Goal: Transaction & Acquisition: Purchase product/service

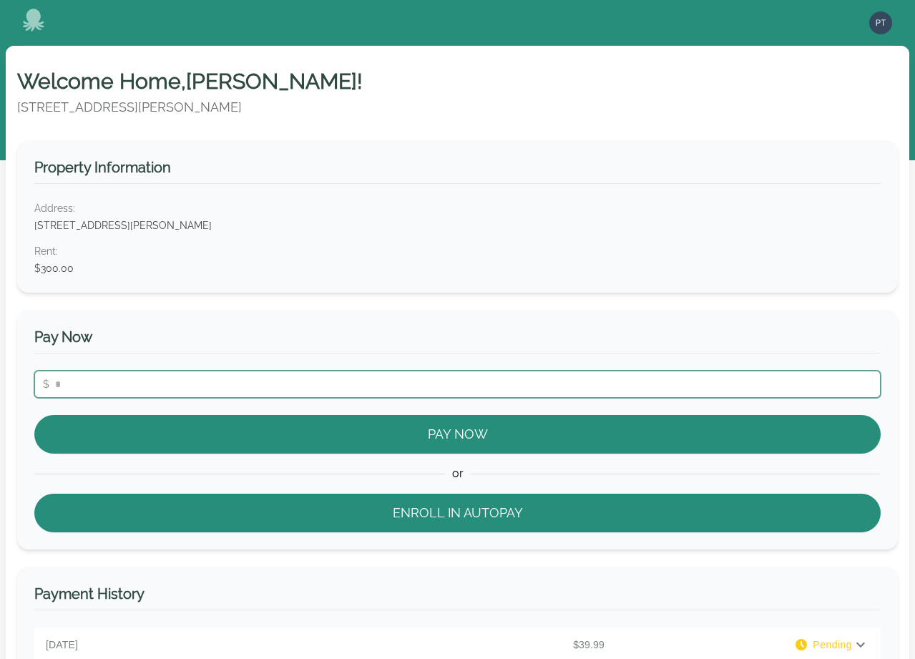
click at [217, 386] on input "number" at bounding box center [457, 384] width 847 height 27
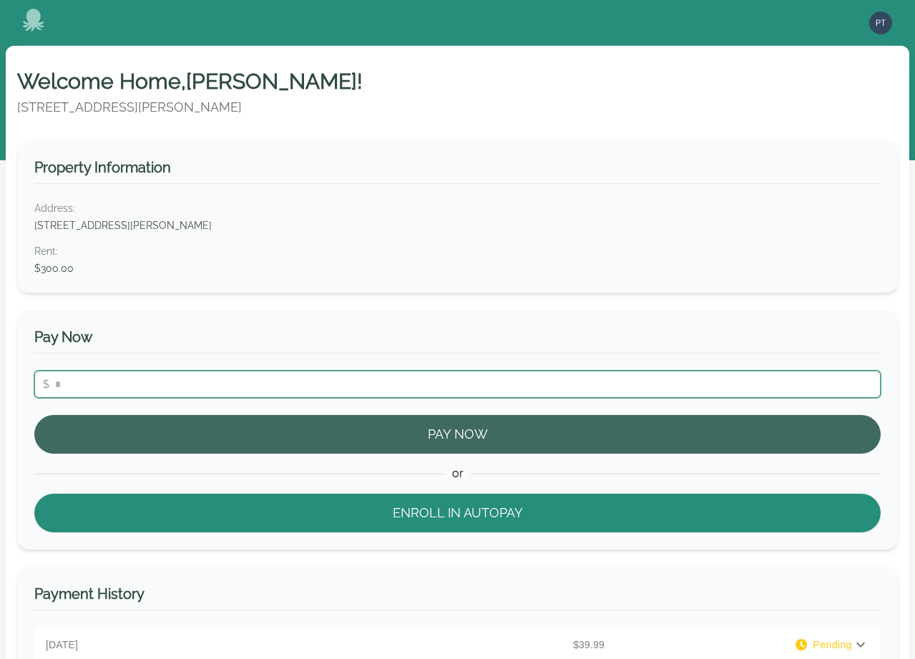
type input "**"
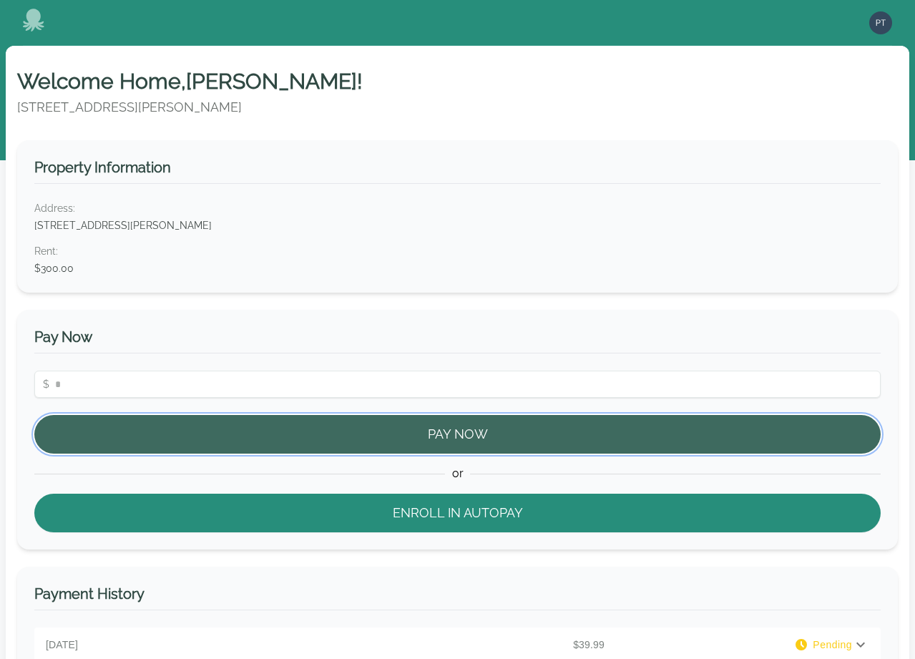
click at [336, 427] on button "Pay Now" at bounding box center [457, 434] width 847 height 39
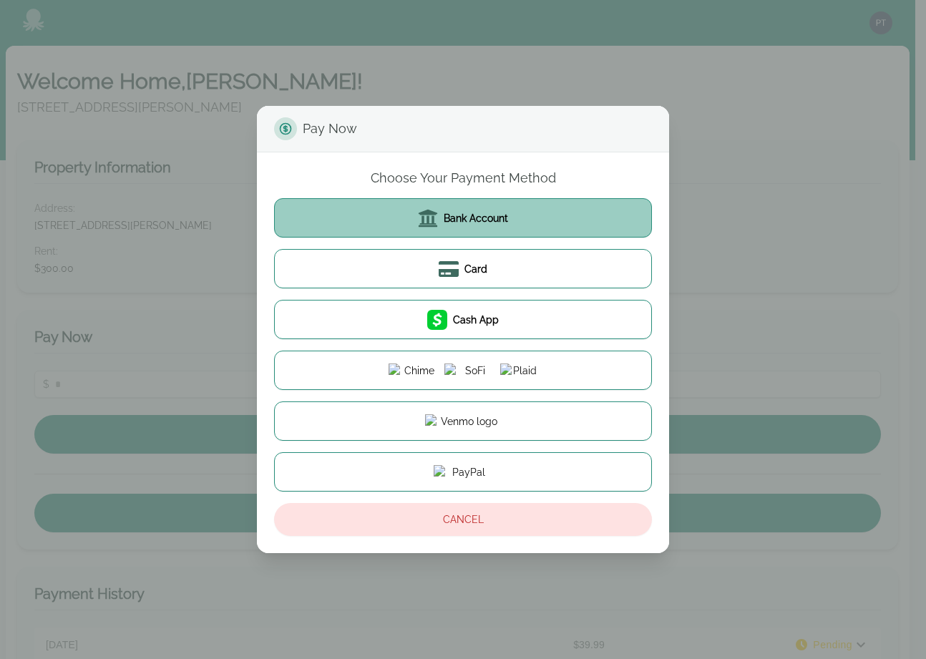
click at [499, 225] on button "Bank Account" at bounding box center [463, 217] width 378 height 39
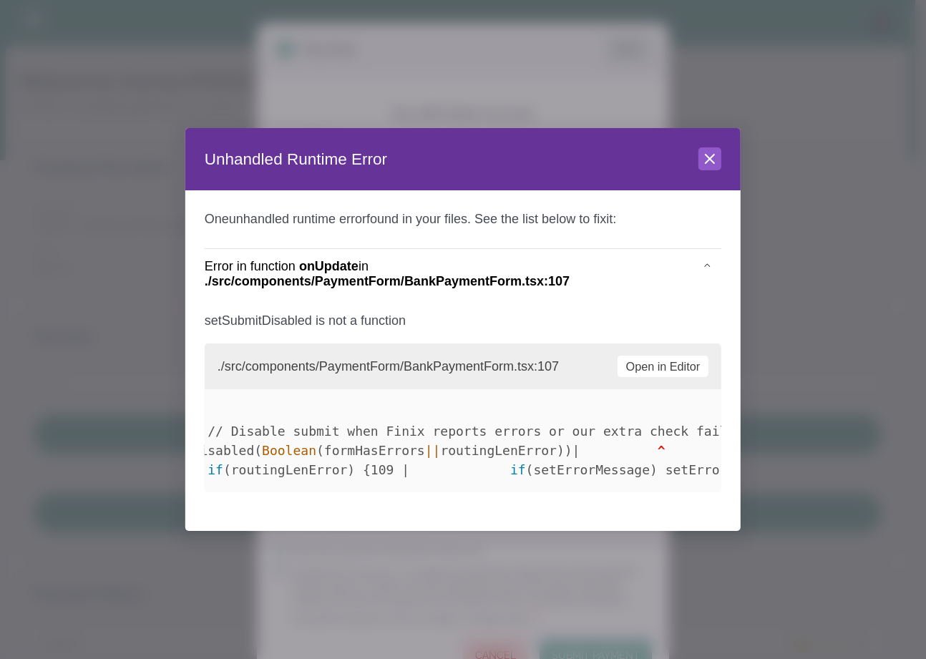
scroll to position [0, 187]
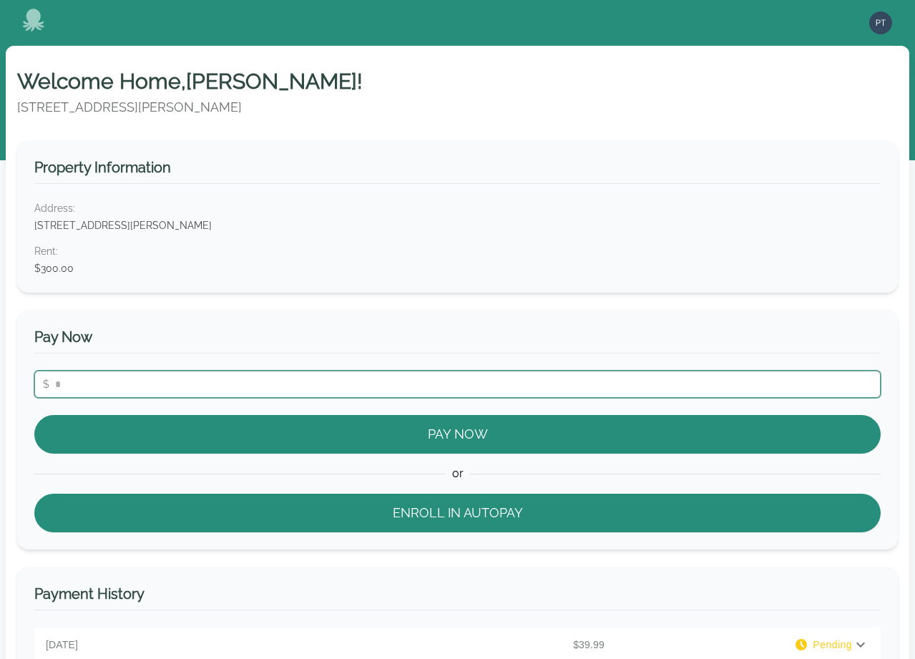
click at [437, 388] on input "number" at bounding box center [457, 384] width 847 height 27
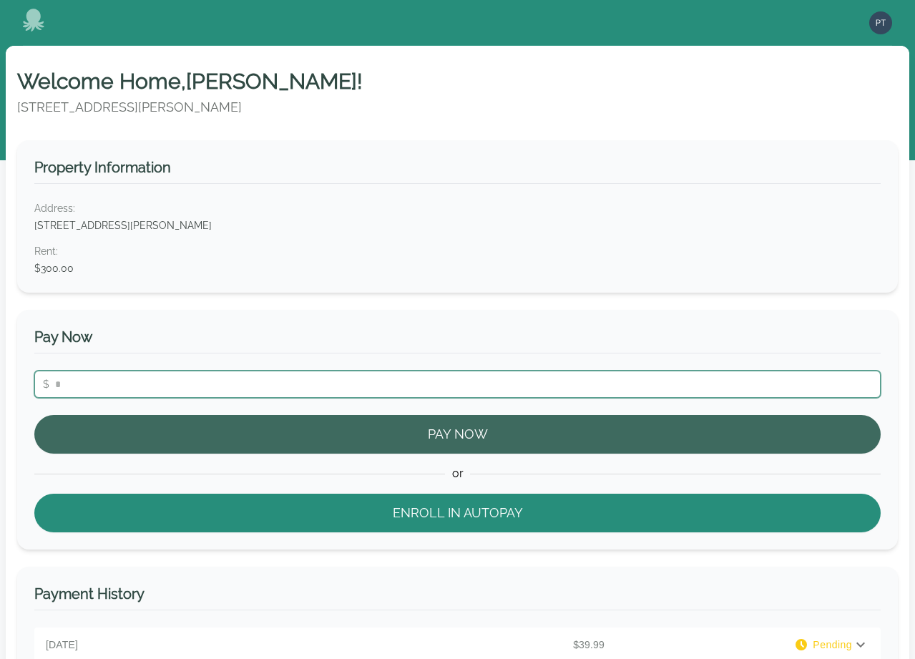
type input "**"
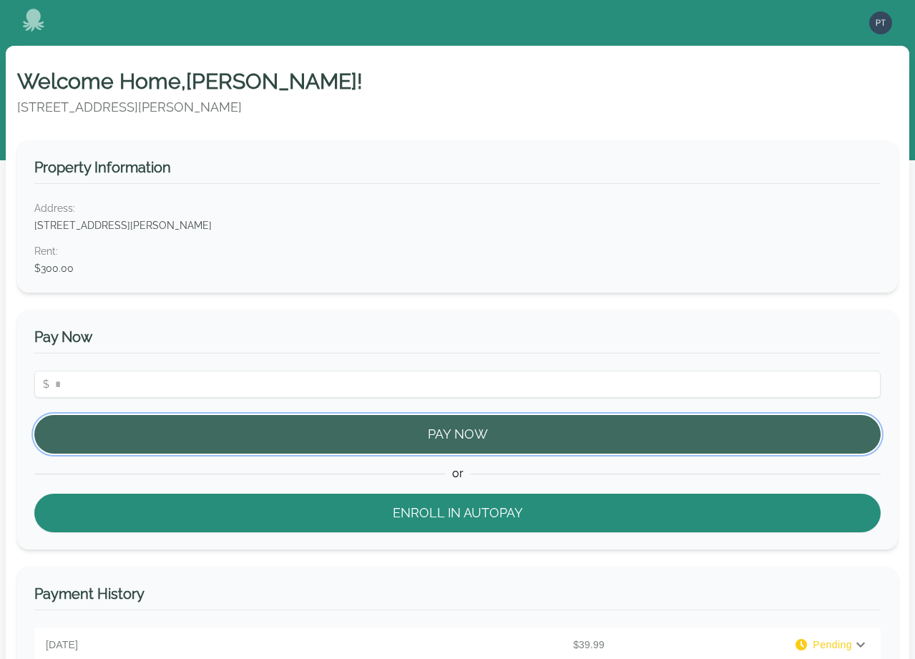
click at [434, 424] on button "Pay Now" at bounding box center [457, 434] width 847 height 39
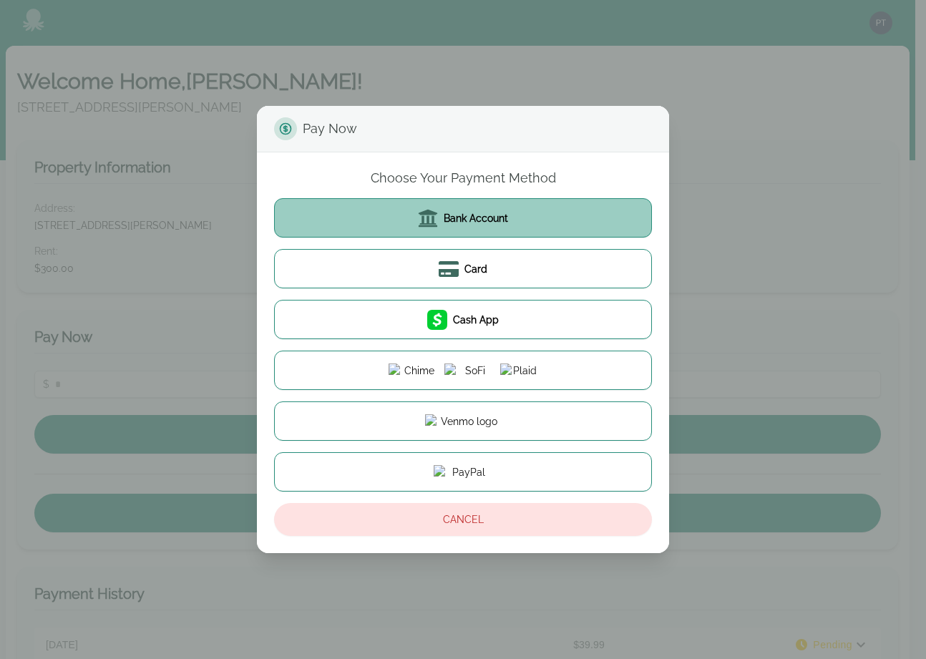
click at [464, 212] on span "Bank Account" at bounding box center [476, 218] width 64 height 14
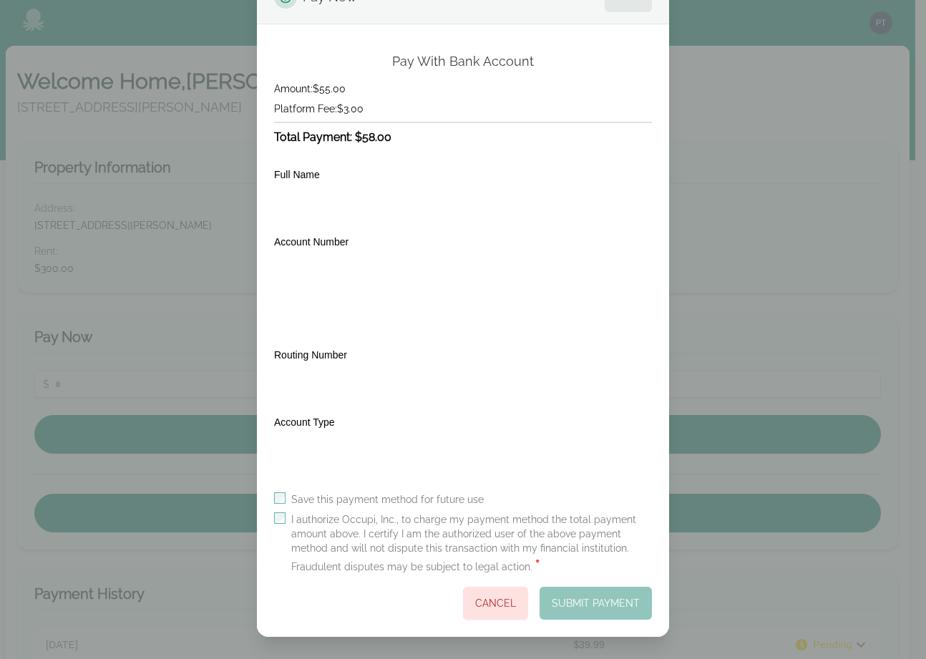
scroll to position [53, 0]
click at [585, 599] on button "Submit Payment" at bounding box center [596, 602] width 112 height 33
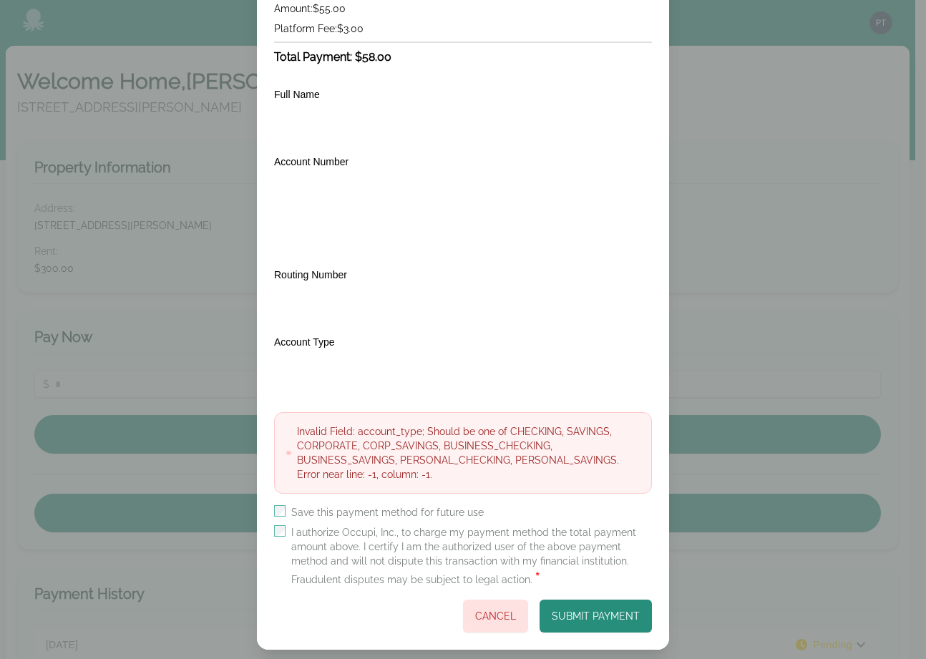
scroll to position [133, 0]
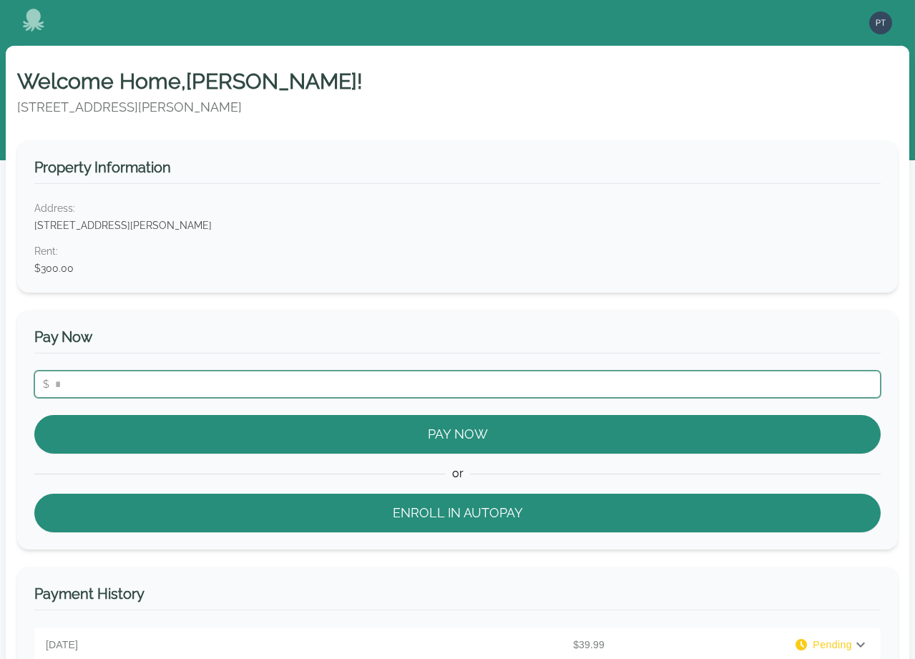
click at [272, 373] on input "number" at bounding box center [457, 384] width 847 height 27
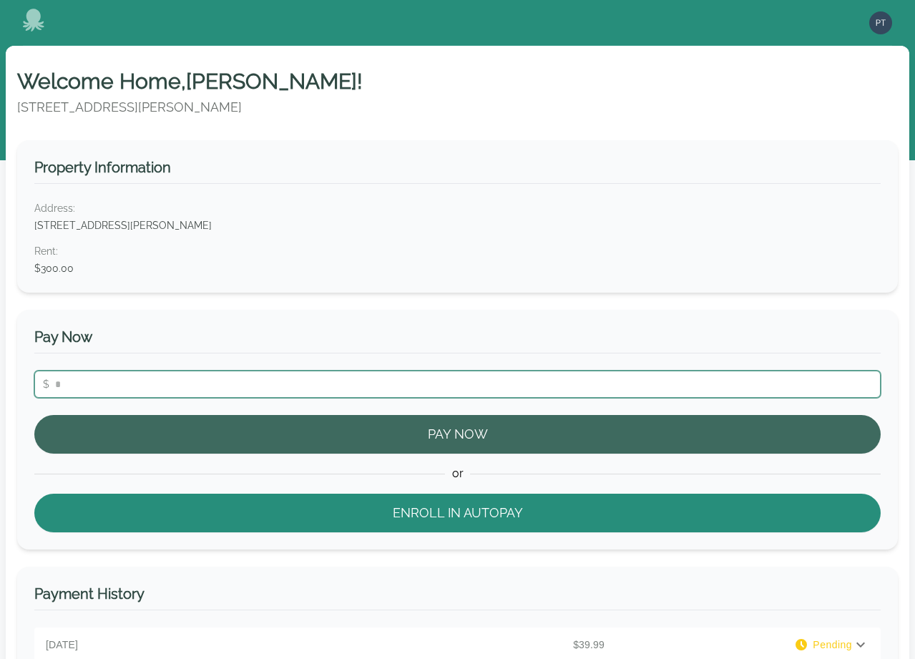
type input "**"
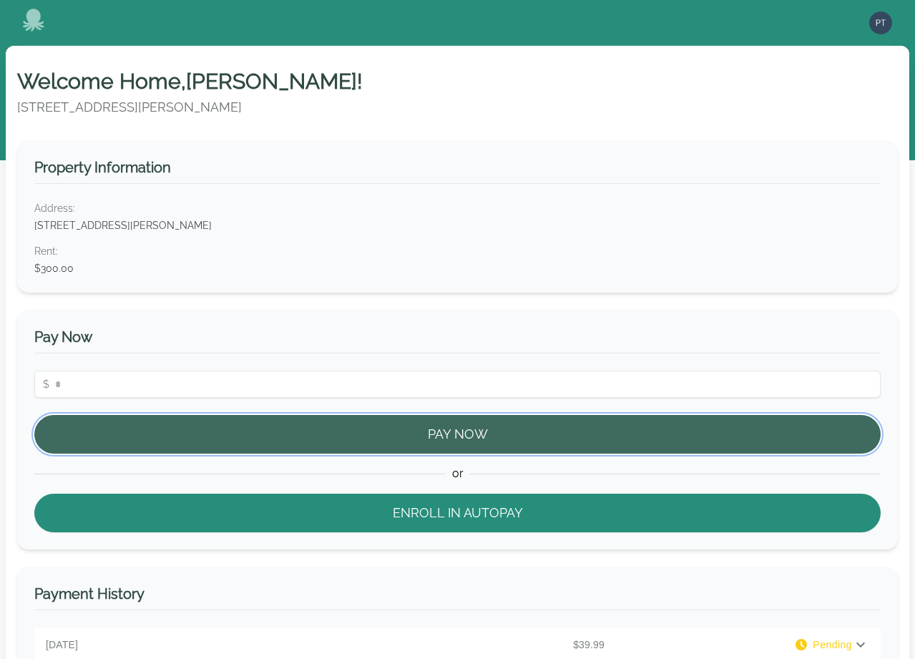
click at [391, 438] on button "Pay Now" at bounding box center [457, 434] width 847 height 39
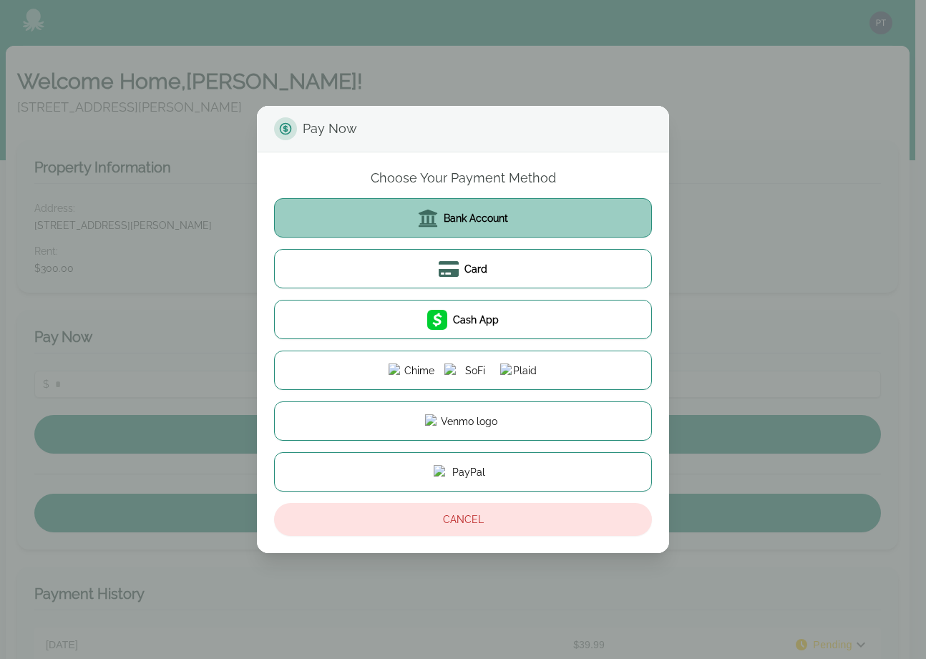
click at [469, 223] on span "Bank Account" at bounding box center [476, 218] width 64 height 14
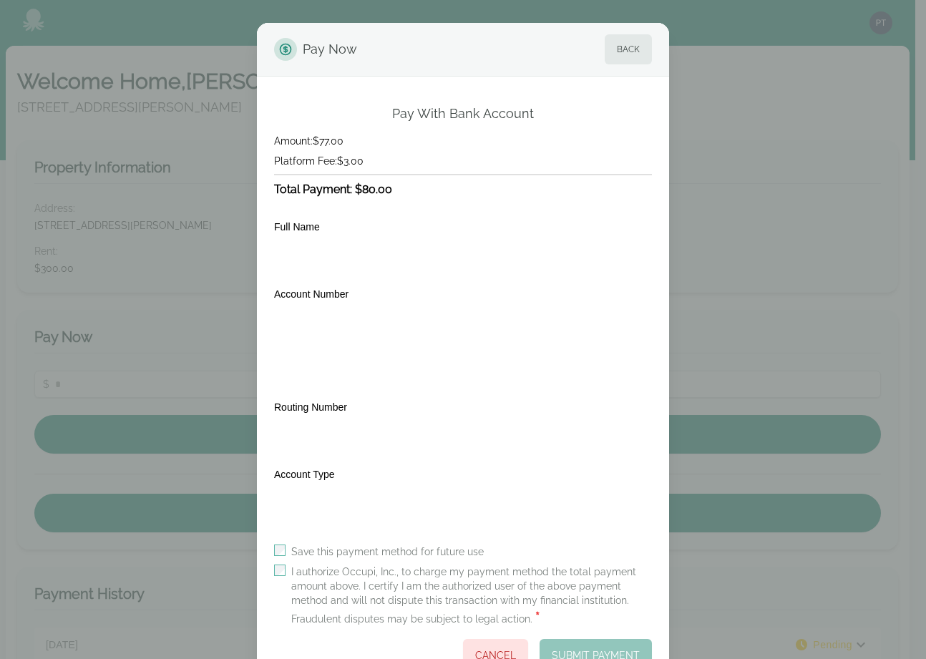
click at [401, 573] on label "I authorize Occupi, Inc., to charge my payment method the total payment amount …" at bounding box center [471, 596] width 361 height 63
click at [567, 648] on button "Submit Payment" at bounding box center [596, 655] width 112 height 33
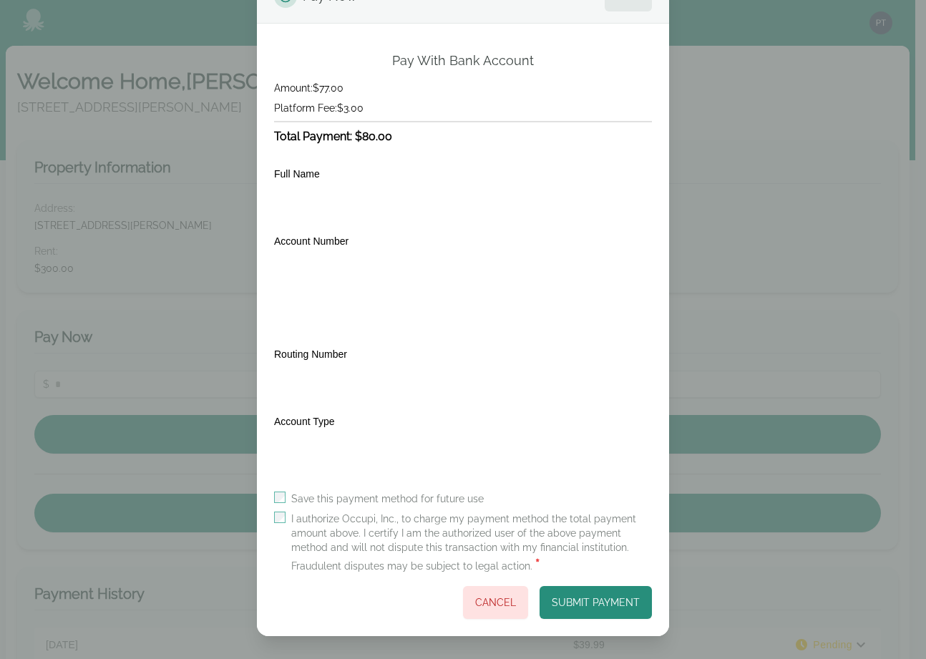
scroll to position [53, 0]
click at [578, 603] on button "Submit Payment" at bounding box center [596, 602] width 112 height 33
click at [610, 615] on button "Submit Payment" at bounding box center [596, 602] width 112 height 33
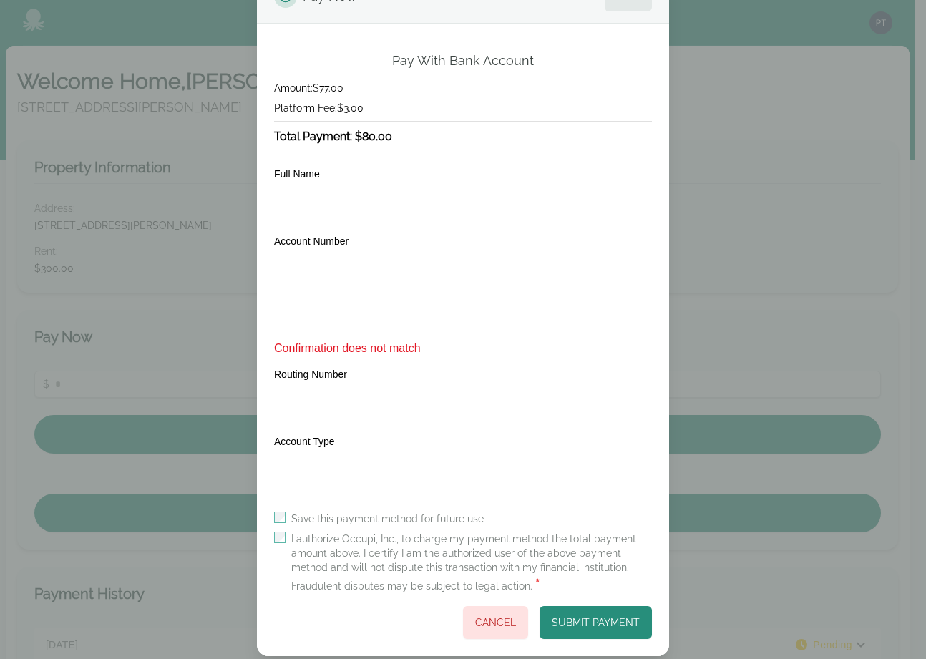
scroll to position [73, 0]
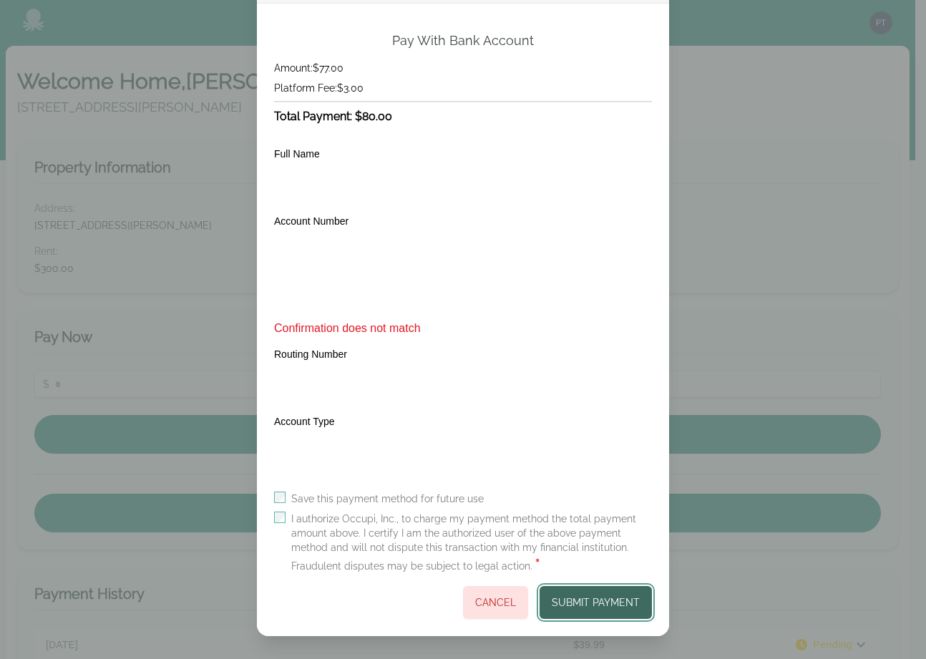
click at [604, 606] on button "Submit Payment" at bounding box center [596, 602] width 112 height 33
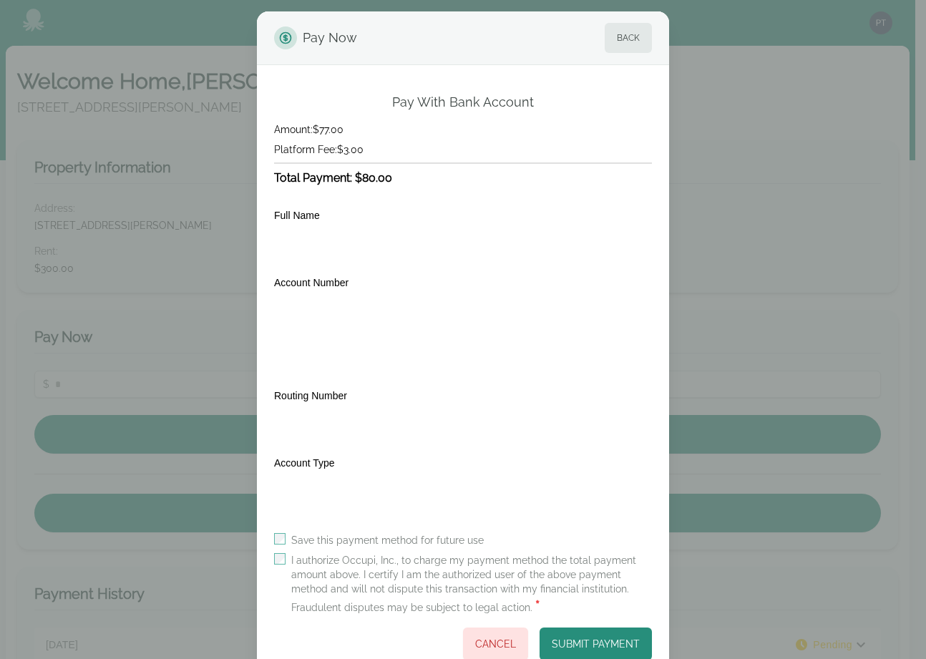
scroll to position [53, 0]
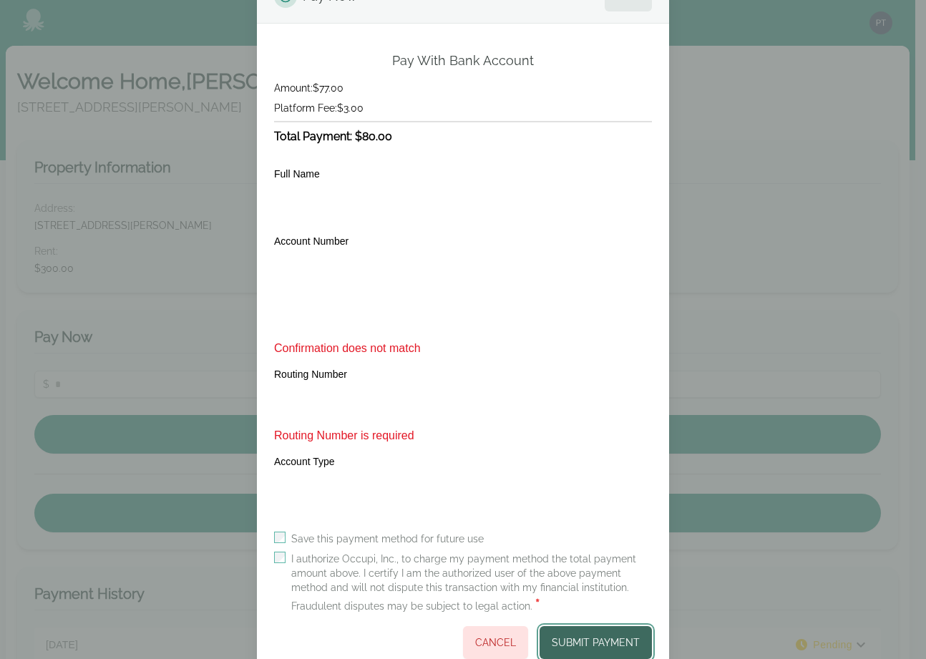
click at [559, 632] on button "Submit Payment" at bounding box center [596, 642] width 112 height 33
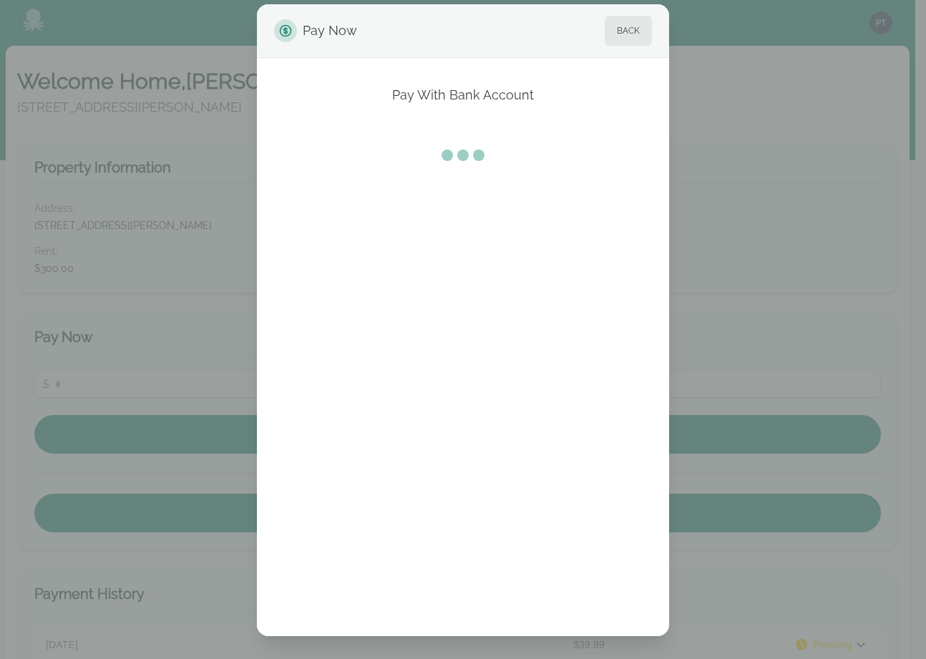
scroll to position [0, 0]
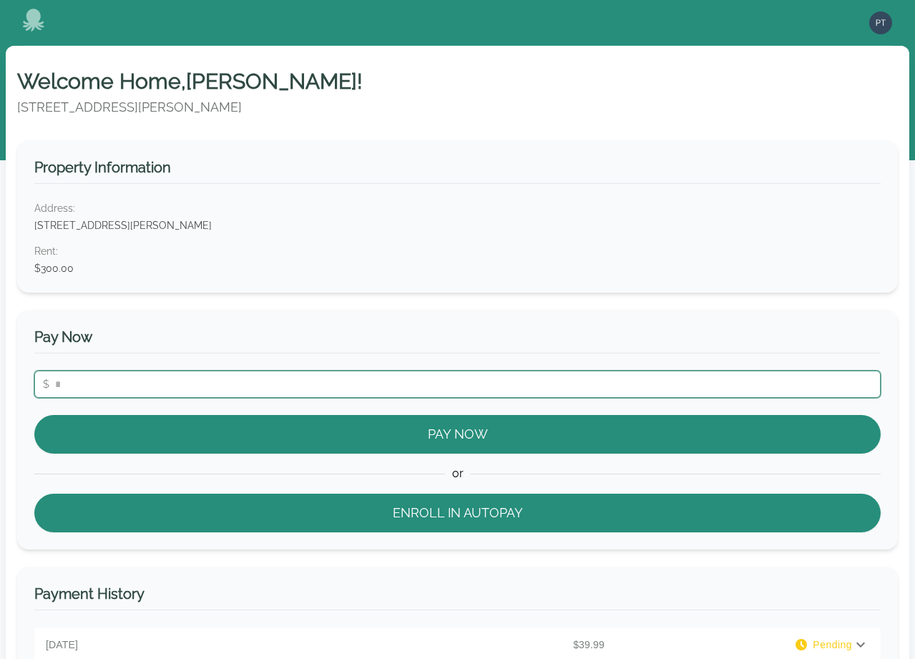
click at [417, 392] on input "number" at bounding box center [457, 384] width 847 height 27
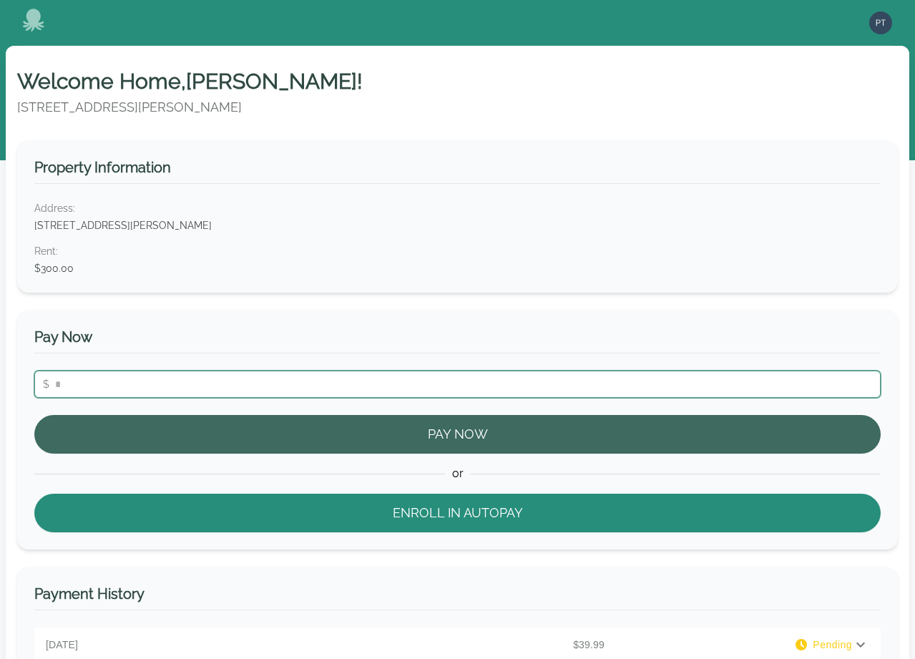
type input "**"
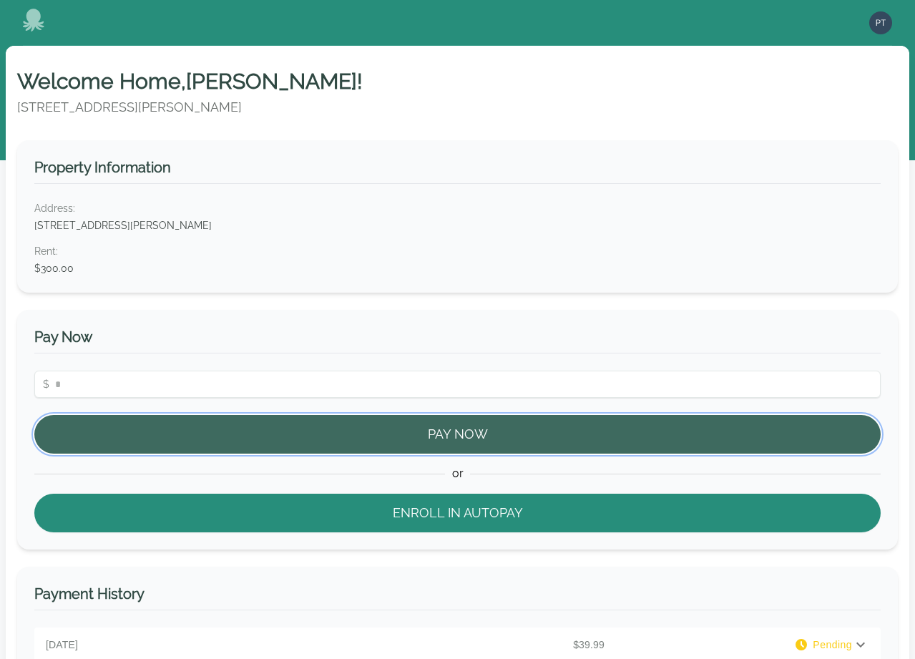
click at [428, 424] on button "Pay Now" at bounding box center [457, 434] width 847 height 39
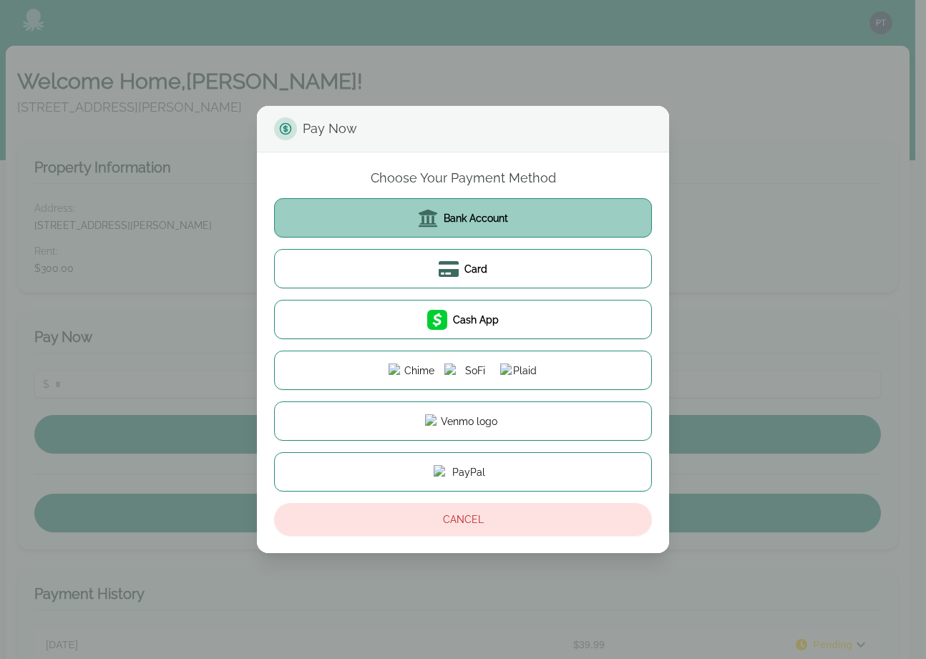
click at [520, 215] on button "Bank Account" at bounding box center [463, 217] width 378 height 39
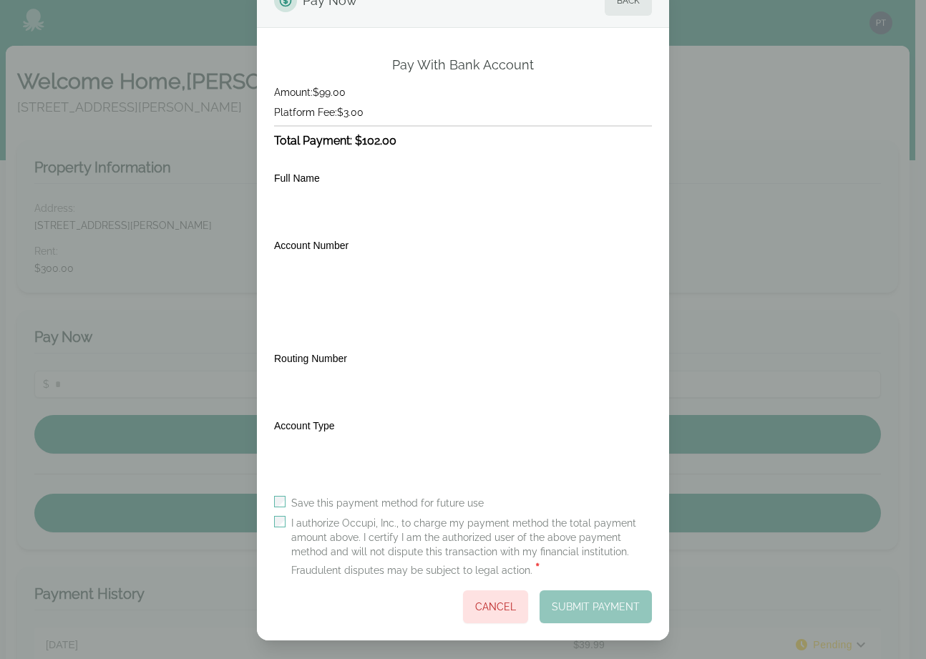
scroll to position [53, 0]
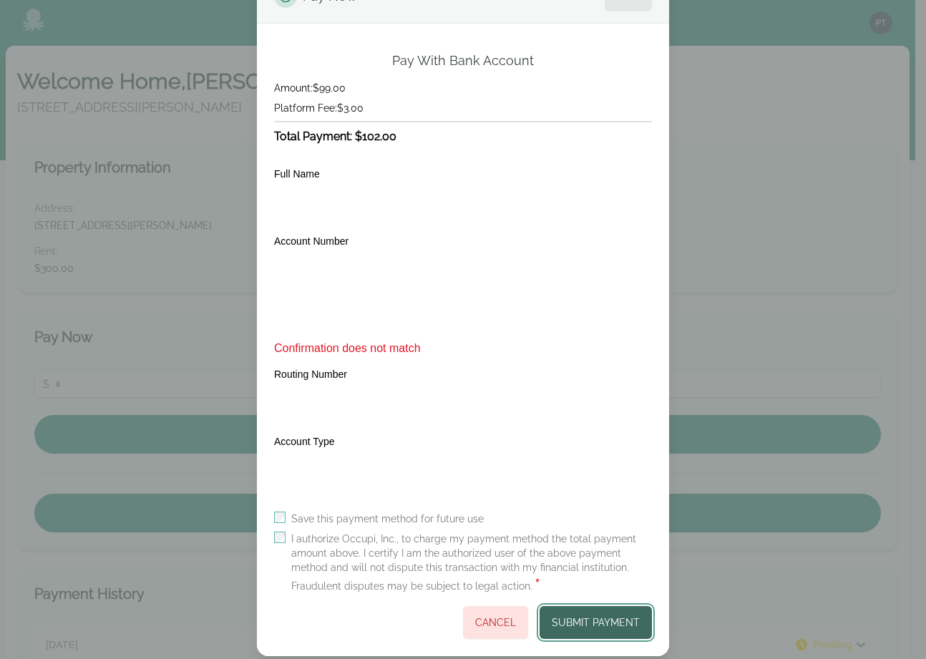
click at [600, 627] on button "Submit Payment" at bounding box center [596, 622] width 112 height 33
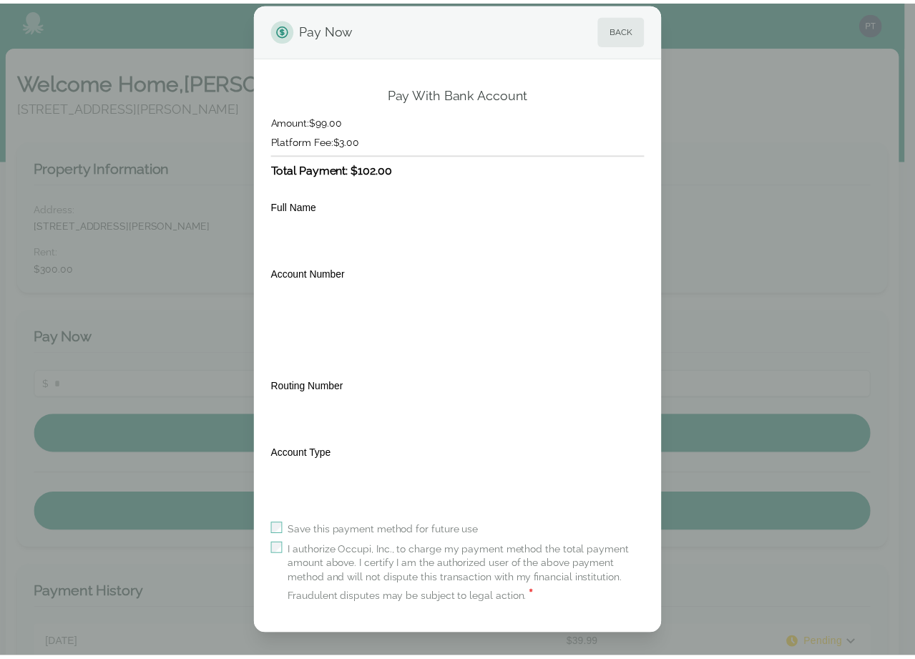
scroll to position [20, 0]
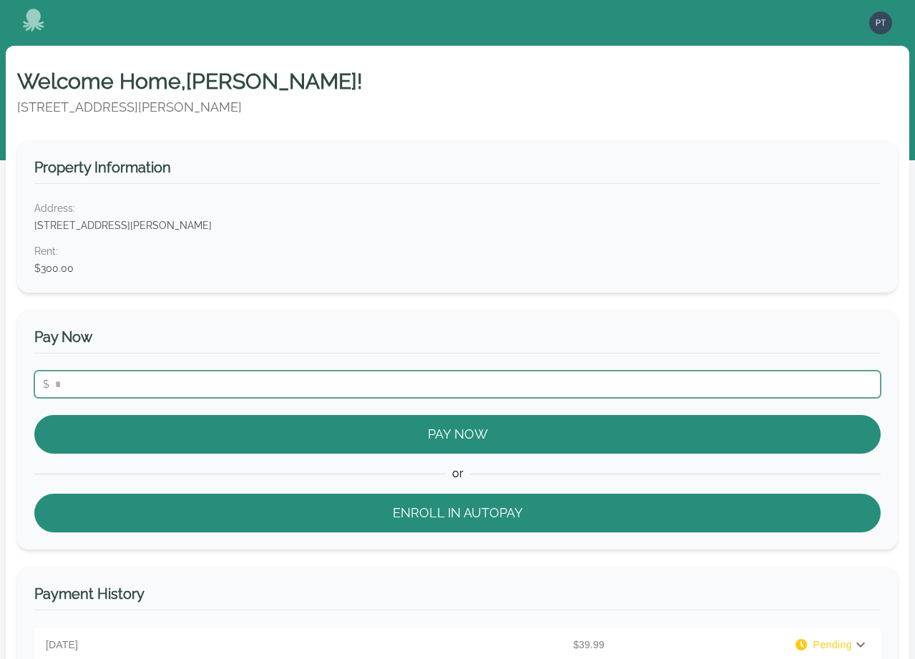
click at [148, 385] on input "number" at bounding box center [457, 384] width 847 height 27
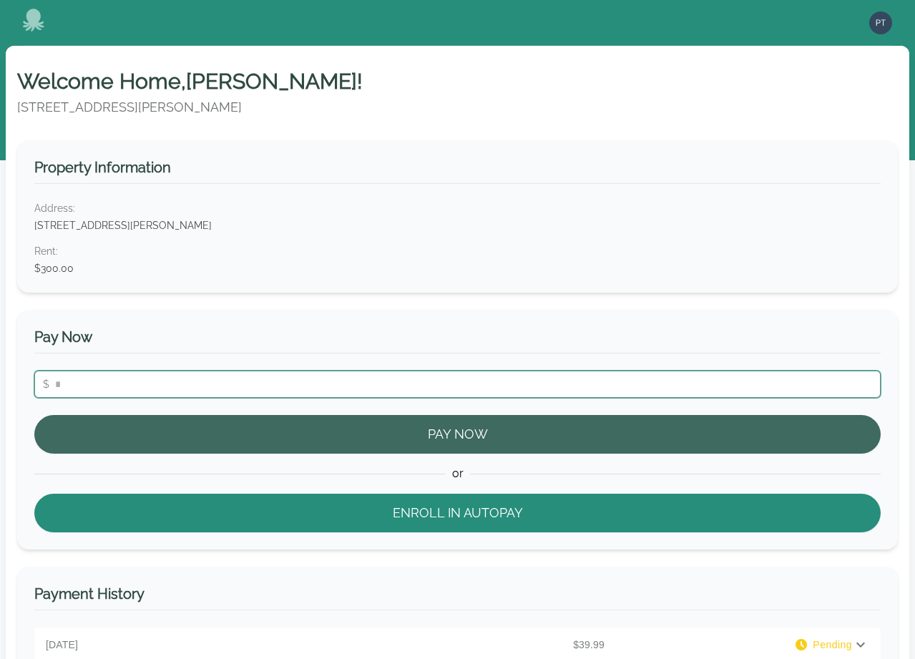
type input "**"
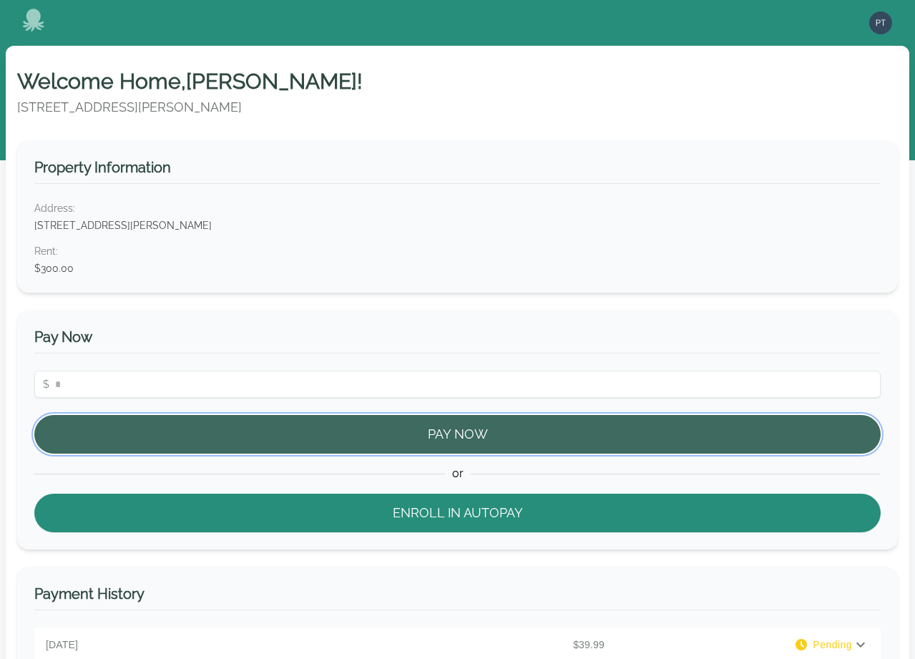
click at [276, 430] on button "Pay Now" at bounding box center [457, 434] width 847 height 39
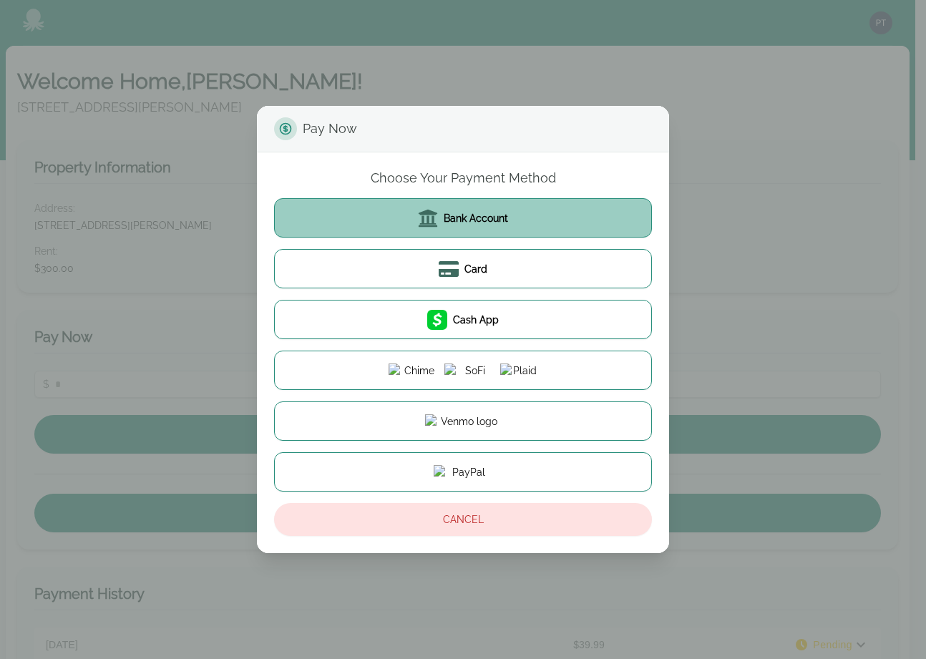
click at [432, 237] on button "Bank Account" at bounding box center [463, 217] width 378 height 39
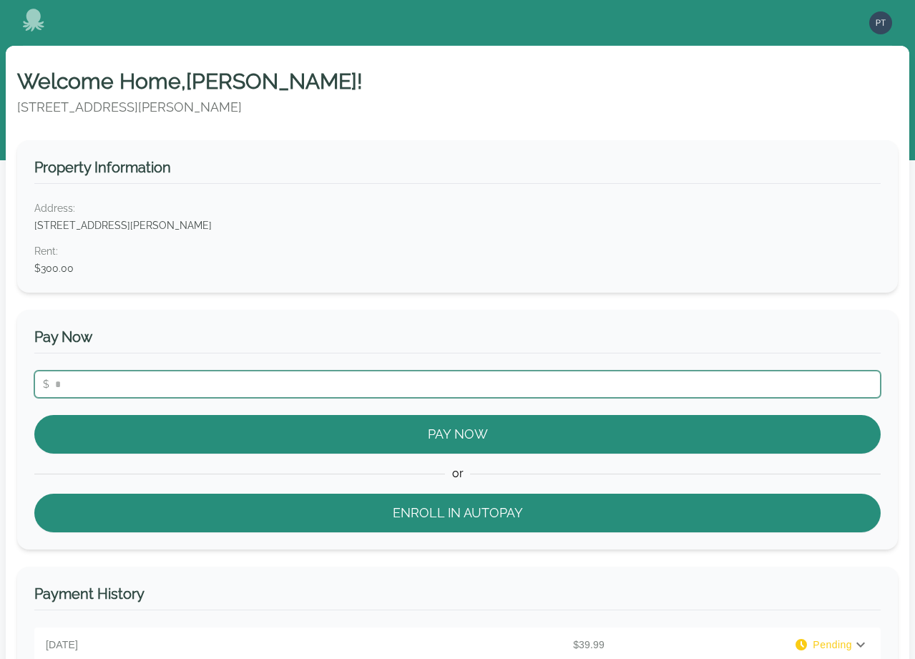
click at [419, 386] on input "number" at bounding box center [457, 384] width 847 height 27
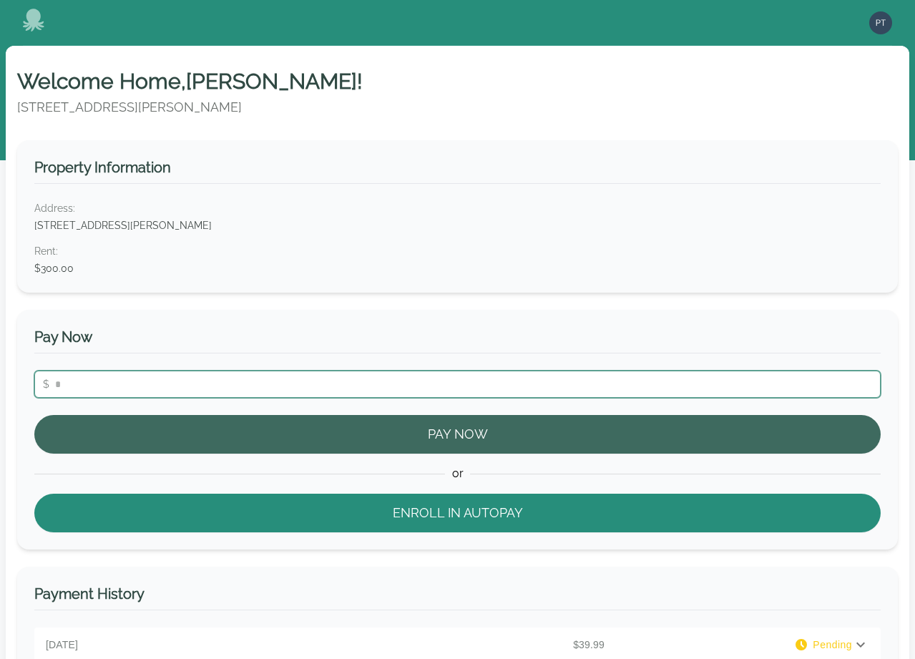
type input "**"
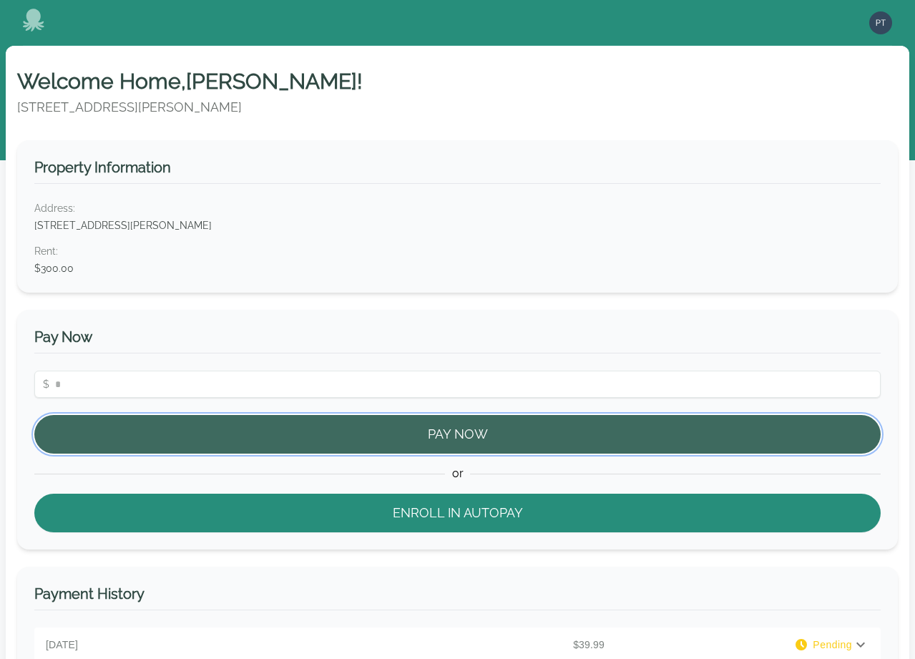
click at [460, 444] on button "Pay Now" at bounding box center [457, 434] width 847 height 39
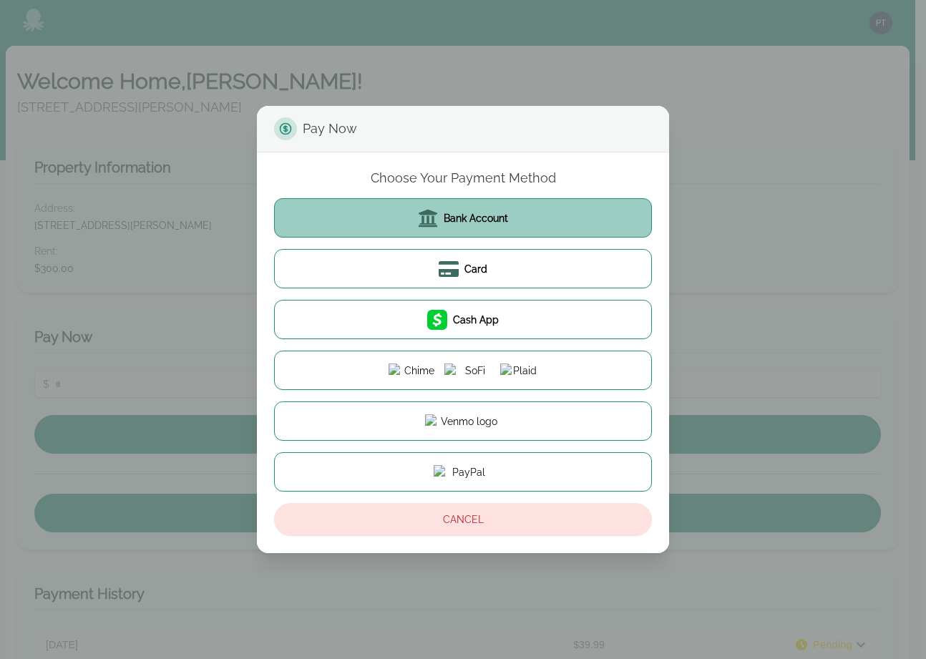
click at [475, 223] on span "Bank Account" at bounding box center [476, 218] width 64 height 14
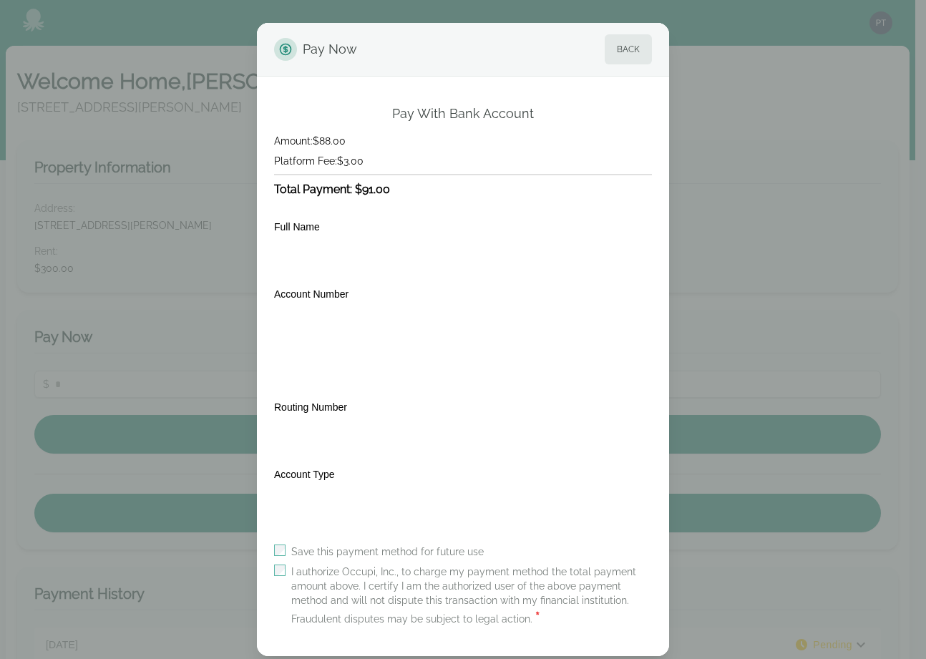
scroll to position [20, 0]
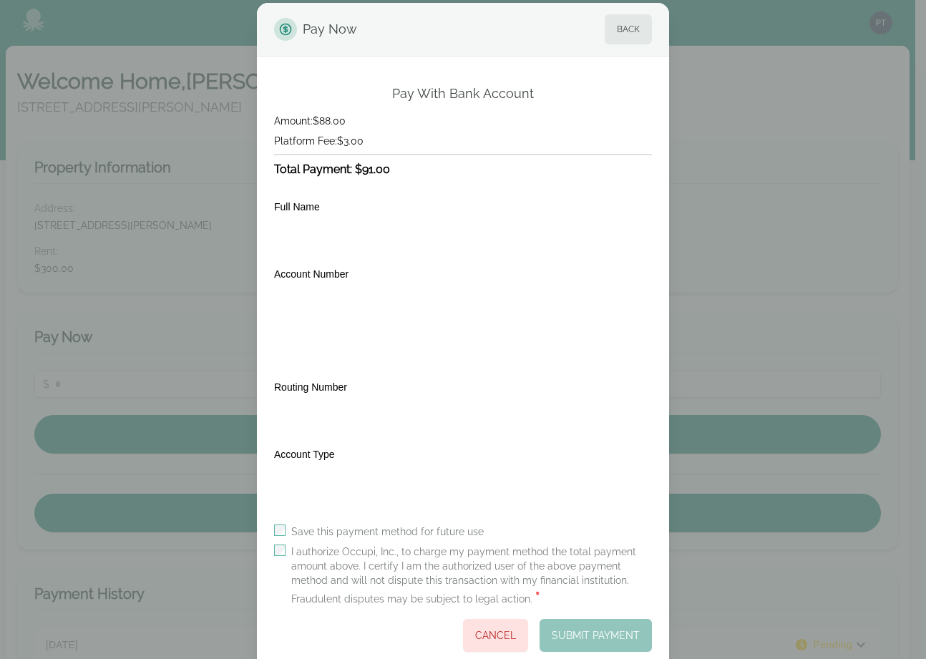
click at [334, 548] on label "I authorize Occupi, Inc., to charge my payment method the total payment amount …" at bounding box center [471, 576] width 361 height 63
click at [336, 550] on label "I authorize Occupi, Inc., to charge my payment method the total payment amount …" at bounding box center [471, 576] width 361 height 63
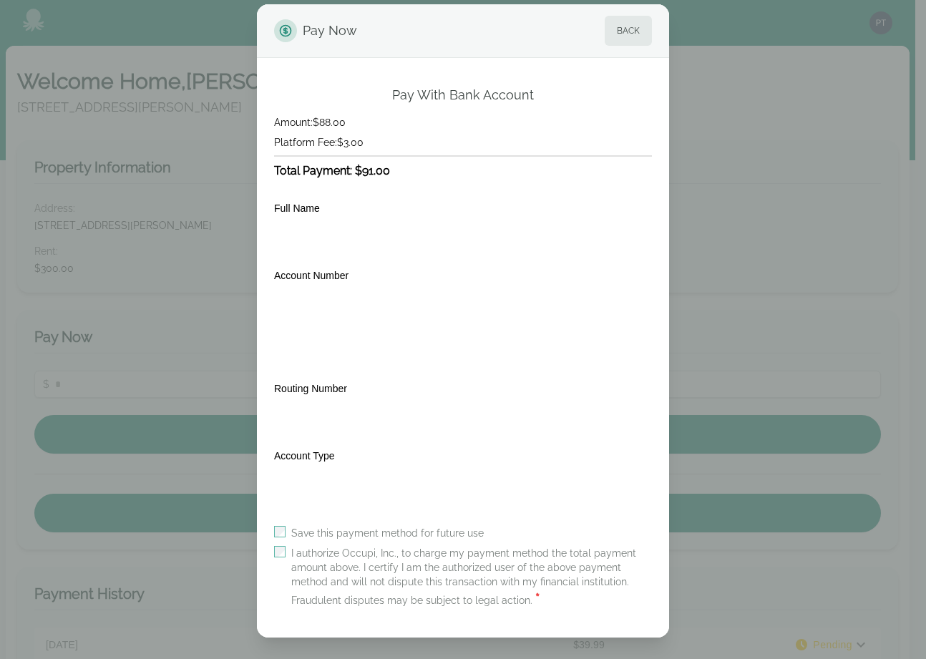
scroll to position [0, 0]
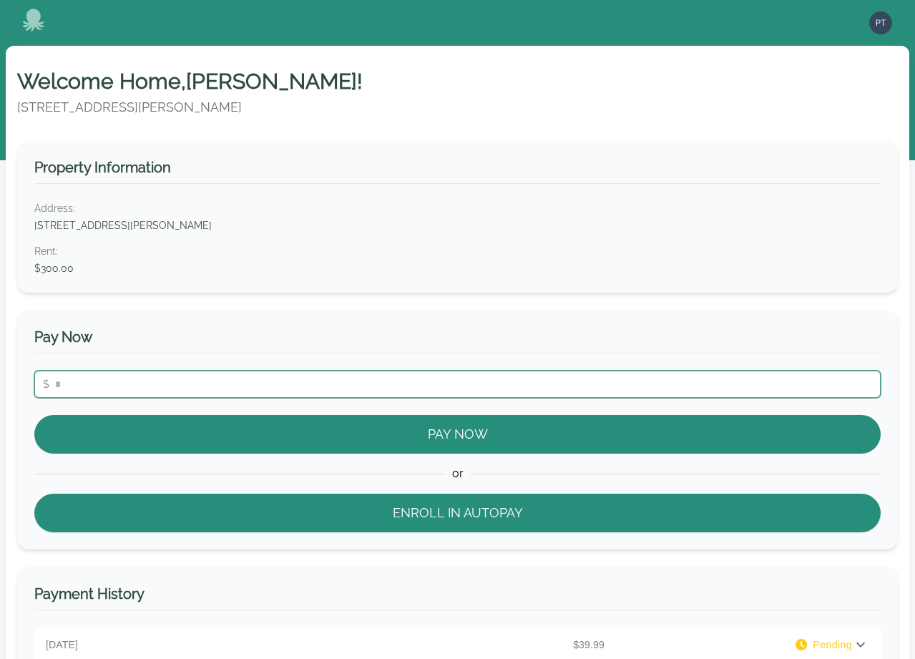
click at [311, 383] on input "number" at bounding box center [457, 384] width 847 height 27
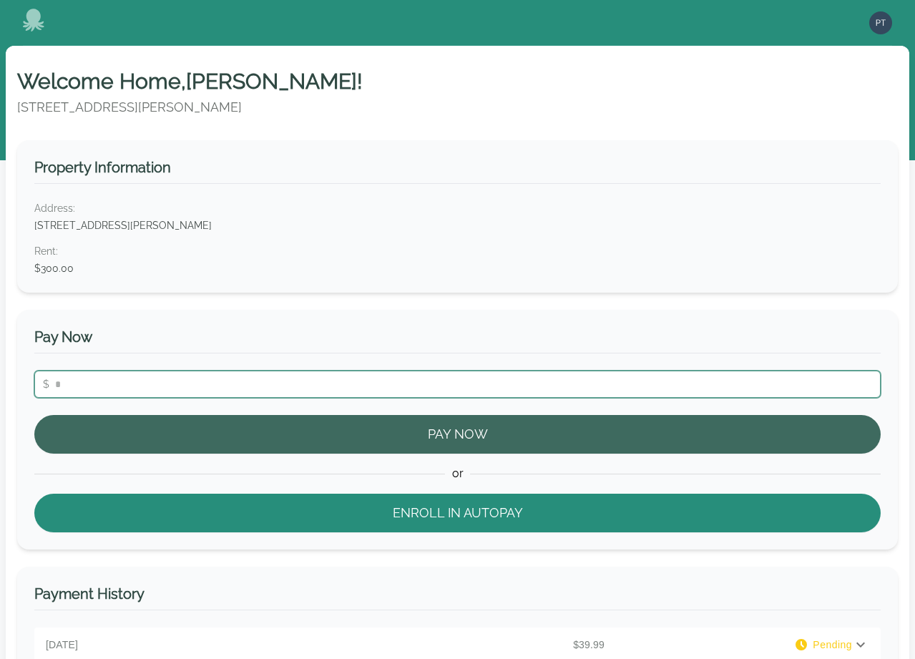
type input "**"
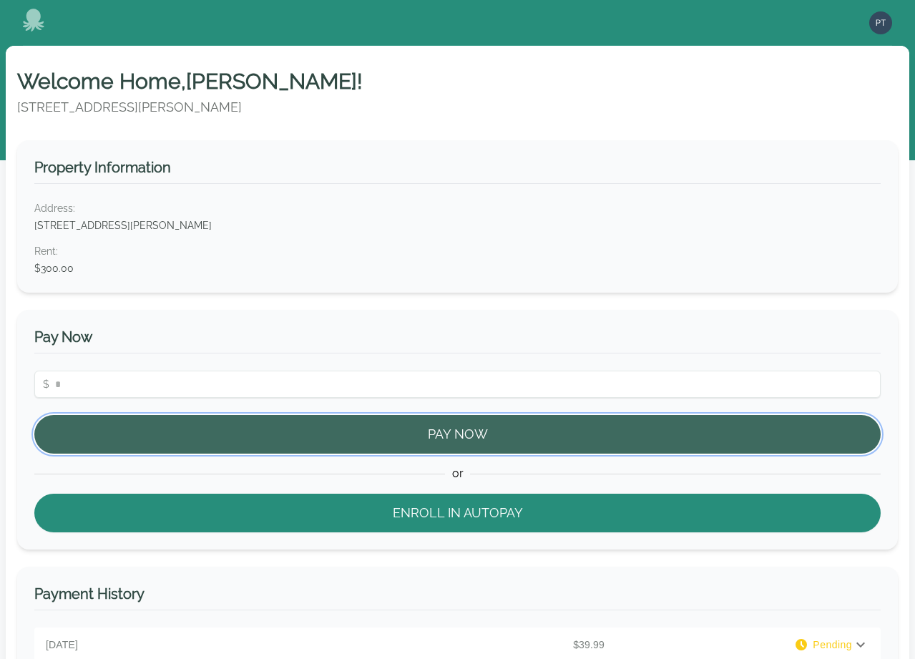
click at [353, 441] on button "Pay Now" at bounding box center [457, 434] width 847 height 39
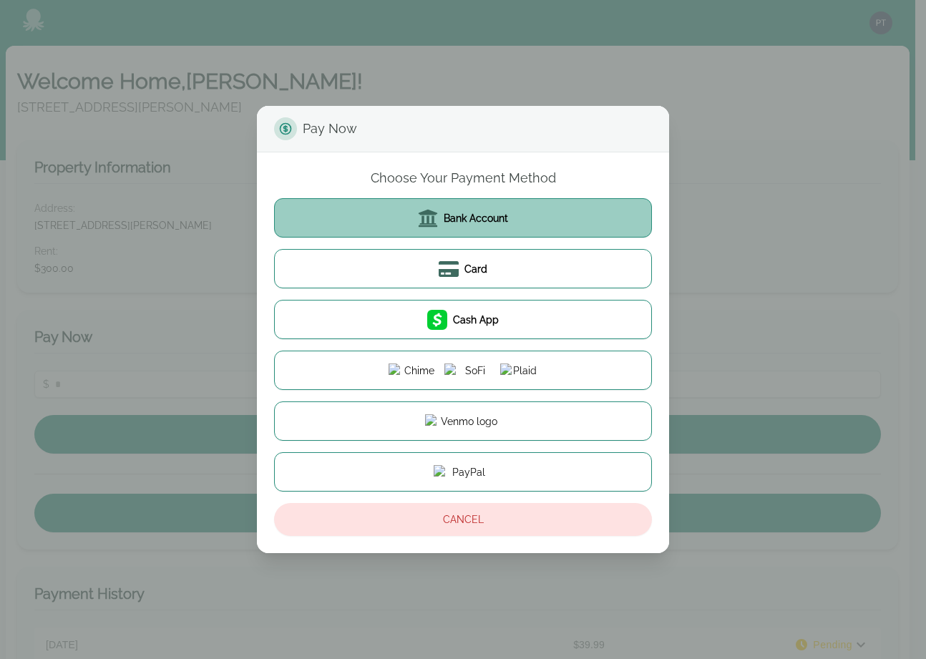
click at [453, 225] on span "Bank Account" at bounding box center [476, 218] width 64 height 14
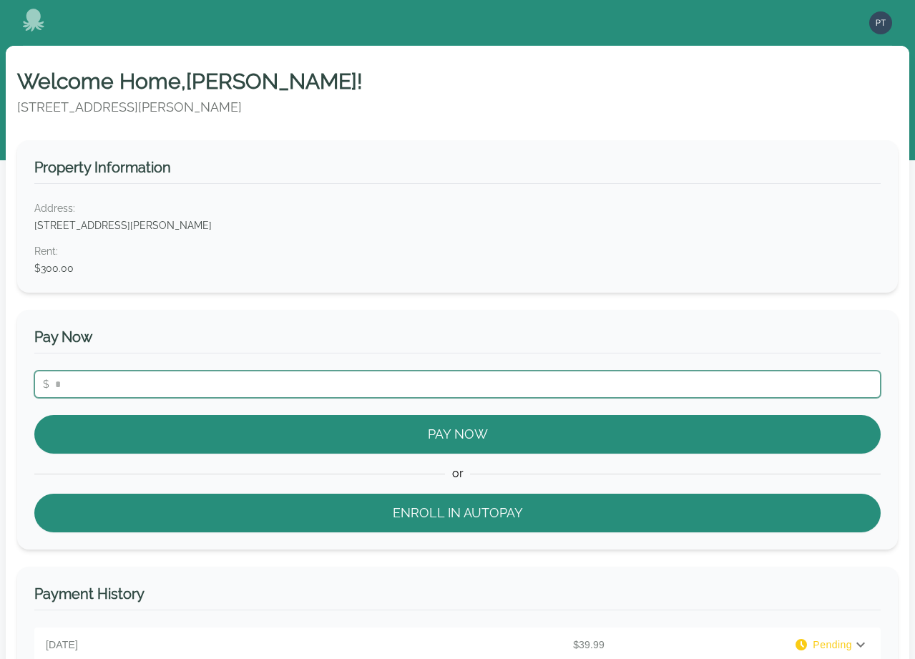
click at [427, 382] on input "number" at bounding box center [457, 384] width 847 height 27
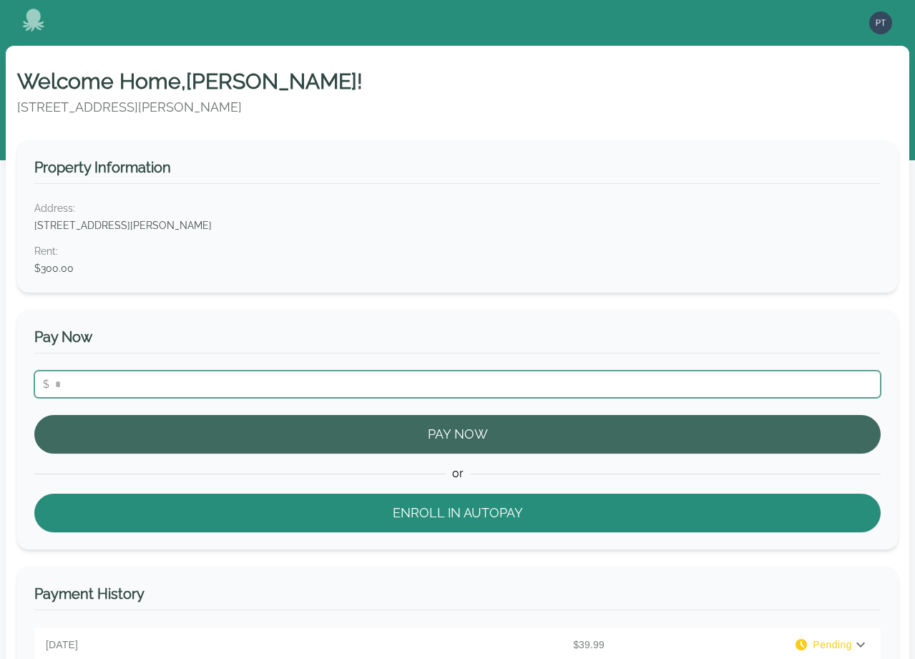
type input "**"
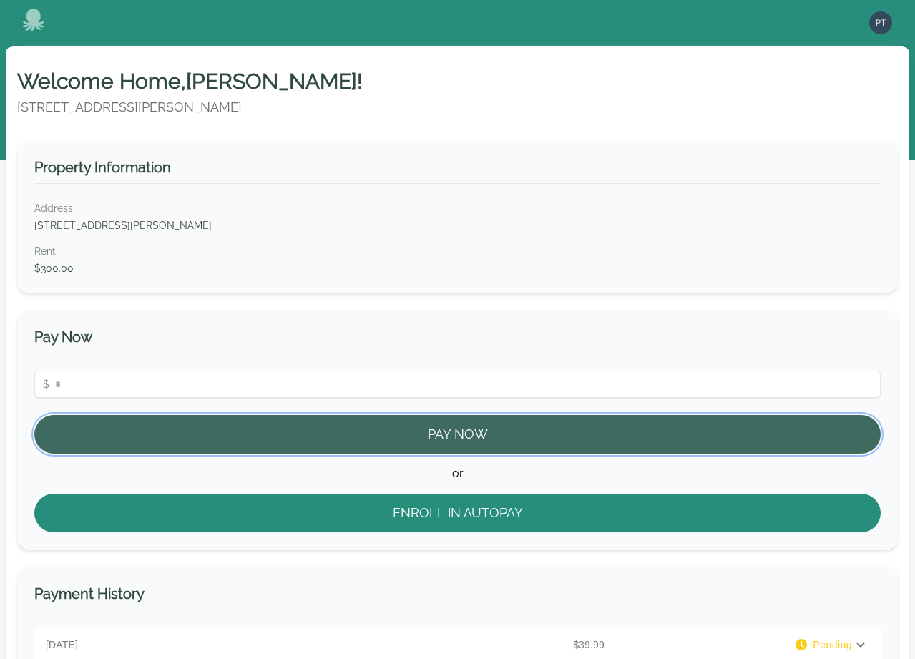
click at [437, 424] on button "Pay Now" at bounding box center [457, 434] width 847 height 39
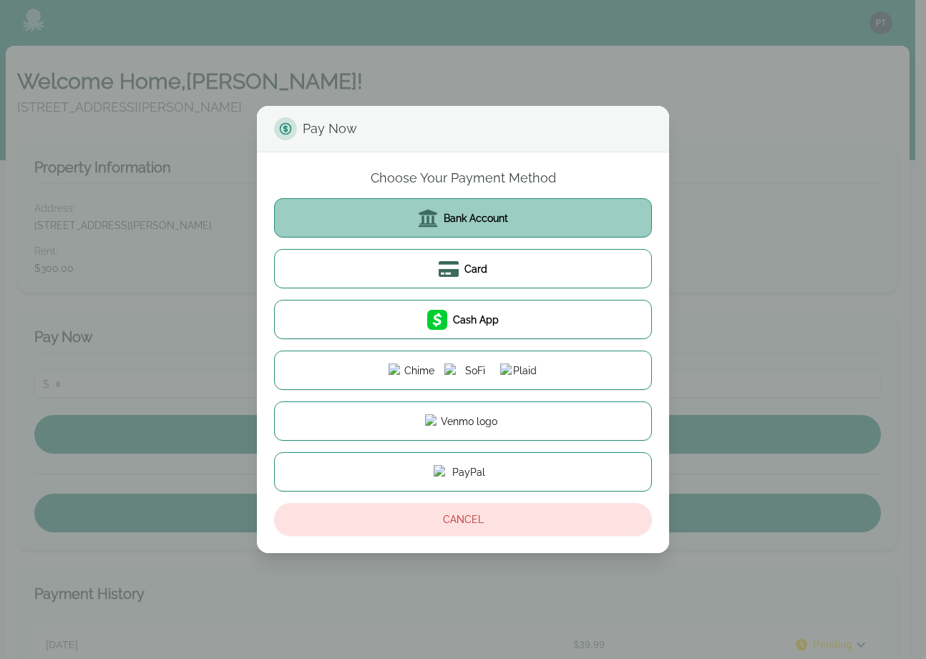
click at [486, 230] on button "Bank Account" at bounding box center [463, 217] width 378 height 39
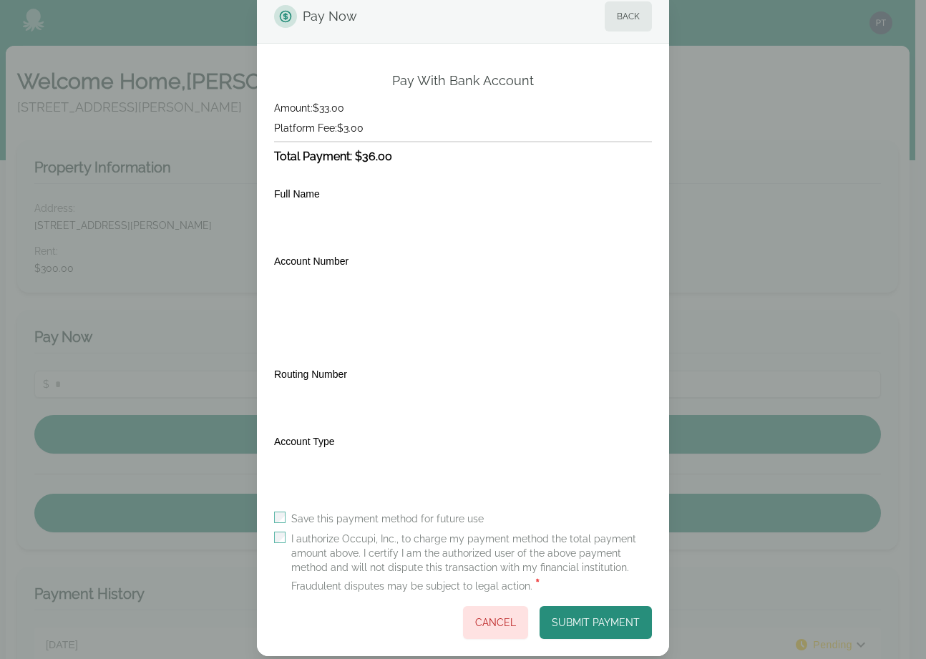
scroll to position [53, 0]
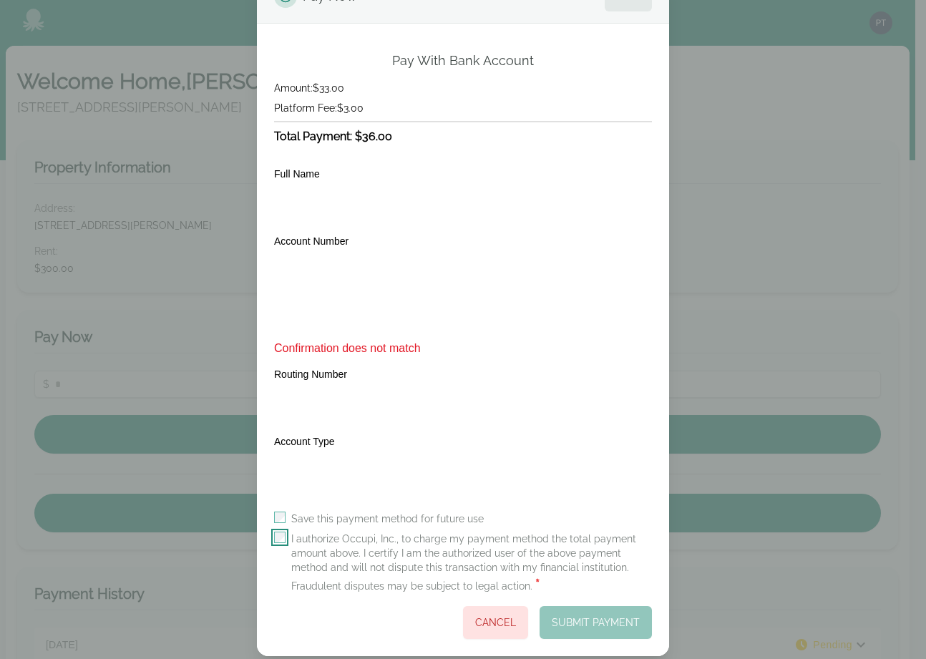
click at [278, 517] on div "Save this payment method for future use I authorize Occupi, Inc., to charge my …" at bounding box center [463, 575] width 378 height 127
click at [269, 535] on div "Pay With Bank Account Amount: $33.00 Platform Fee: $3.00 Total Payment: $36.00 …" at bounding box center [463, 340] width 412 height 633
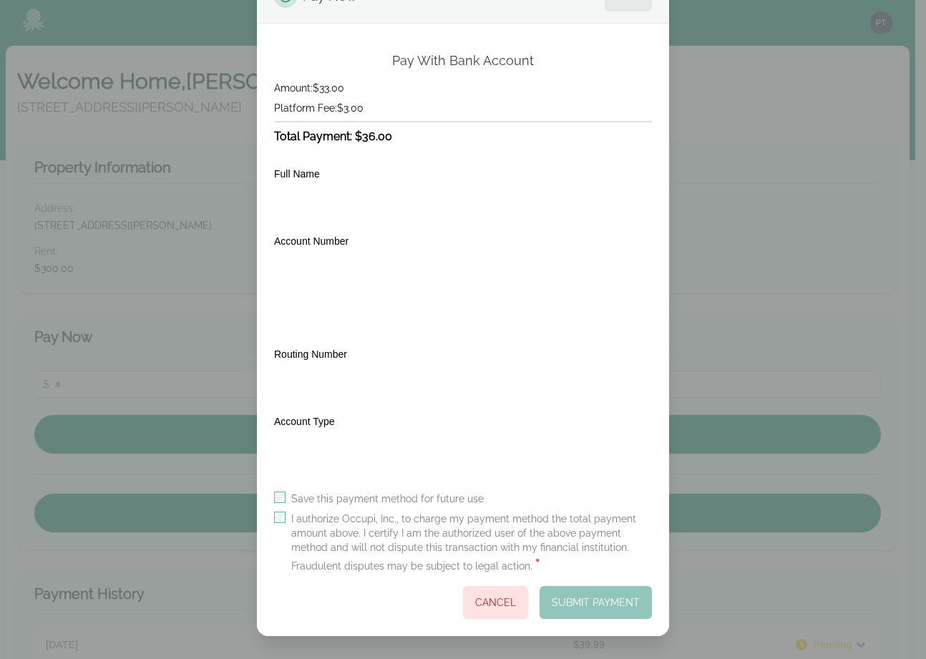
click at [314, 241] on label "Account Number" at bounding box center [311, 240] width 74 height 11
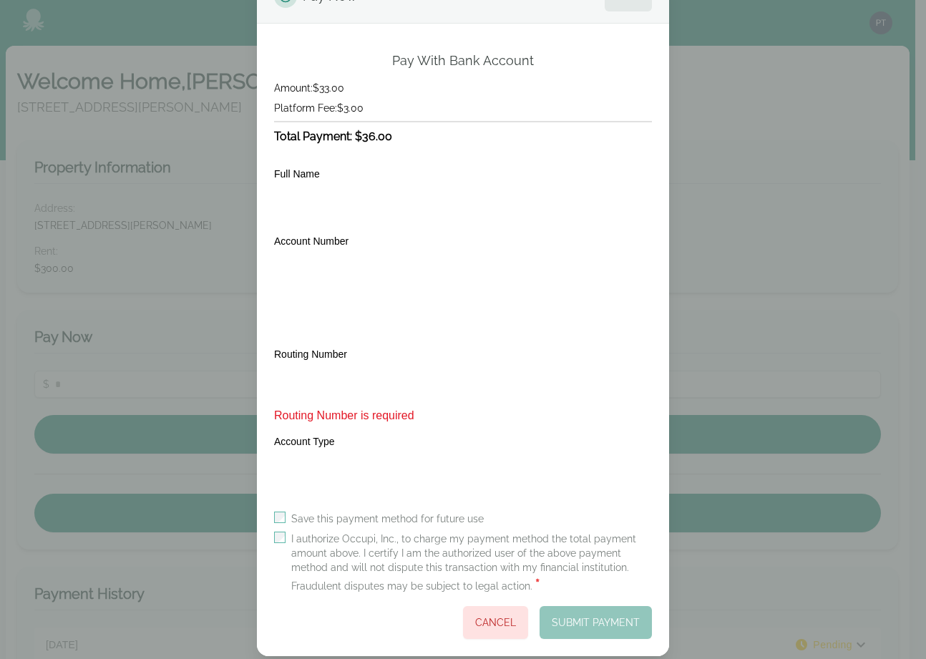
click at [437, 534] on label "I authorize Occupi, Inc., to charge my payment method the total payment amount …" at bounding box center [471, 563] width 361 height 63
click at [429, 533] on label "I authorize Occupi, Inc., to charge my payment method the total payment amount …" at bounding box center [471, 563] width 361 height 63
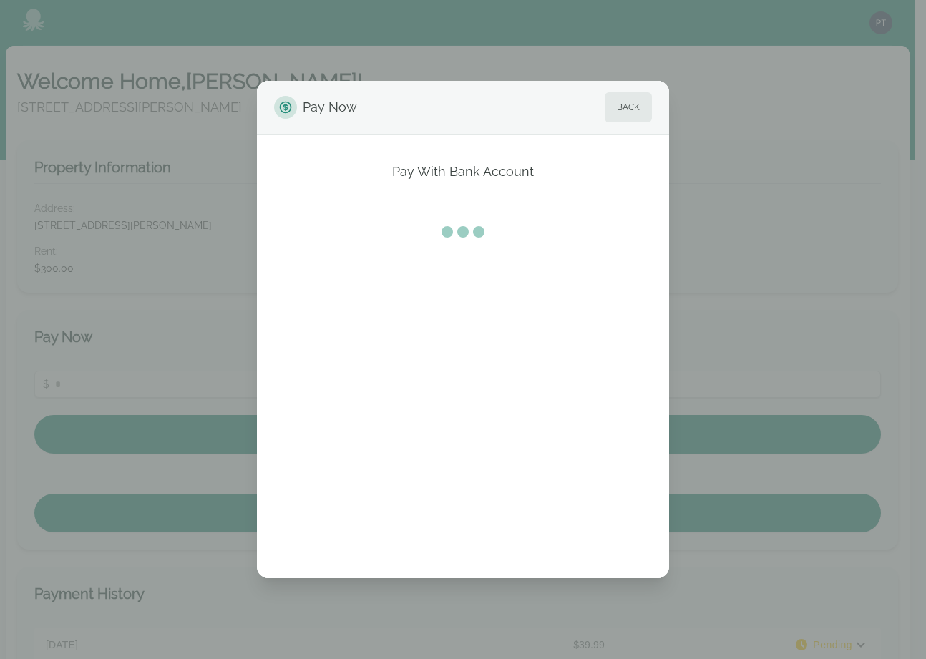
scroll to position [0, 0]
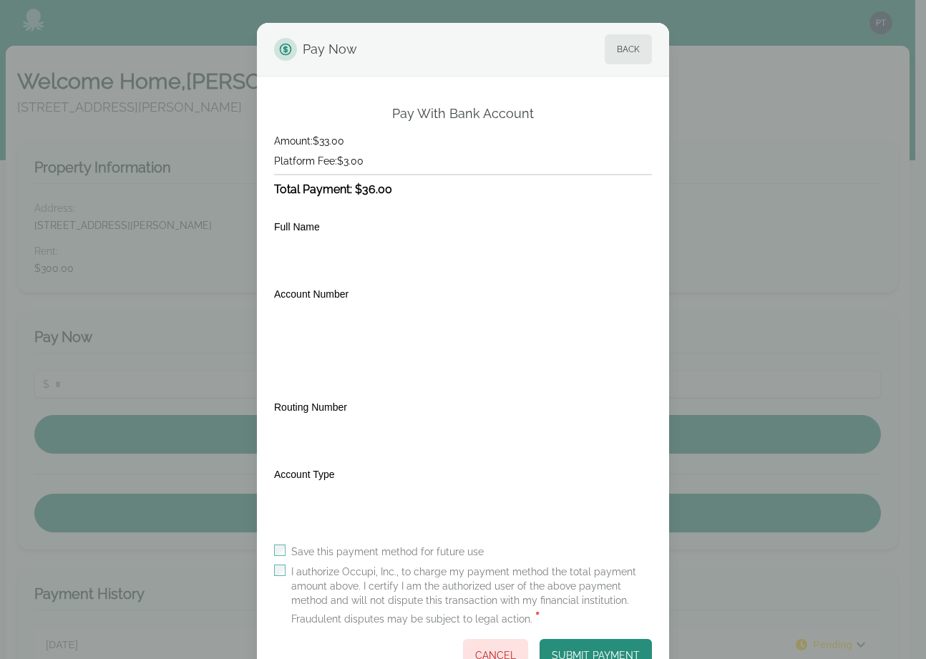
click at [438, 222] on div "Full Name" at bounding box center [463, 247] width 378 height 59
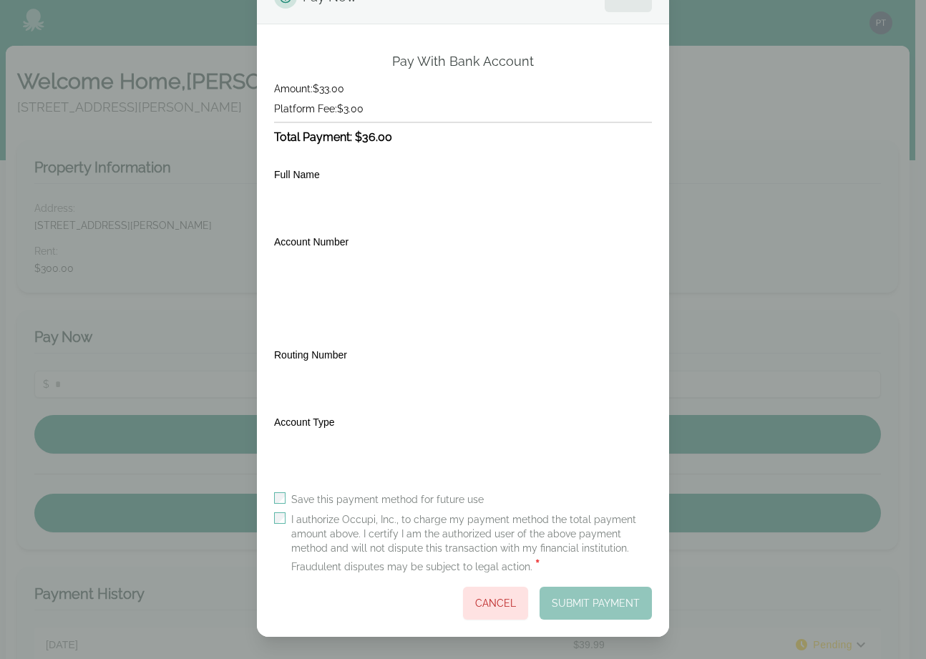
scroll to position [53, 0]
click at [323, 500] on label "Save this payment method for future use" at bounding box center [387, 499] width 193 height 14
click at [316, 518] on label "I authorize Occupi, Inc., to charge my payment method the total payment amount …" at bounding box center [471, 543] width 361 height 63
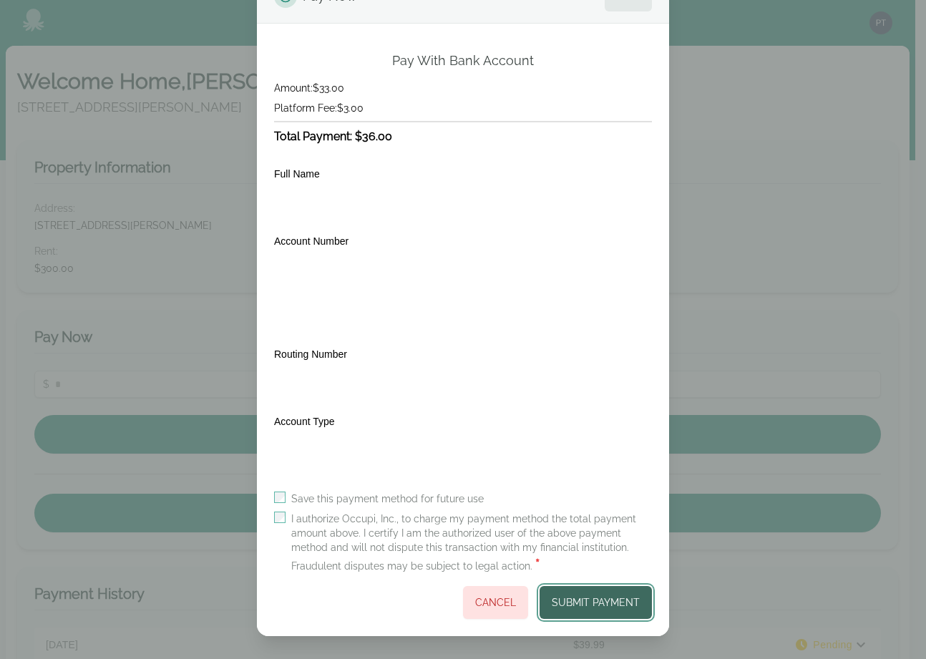
click at [585, 595] on button "Submit Payment" at bounding box center [596, 602] width 112 height 33
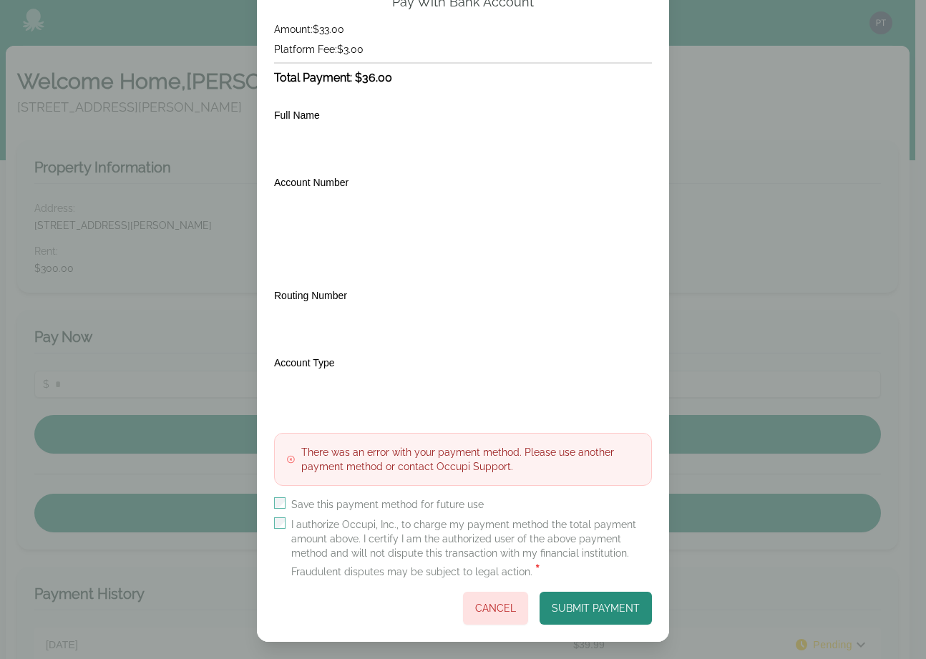
scroll to position [104, 0]
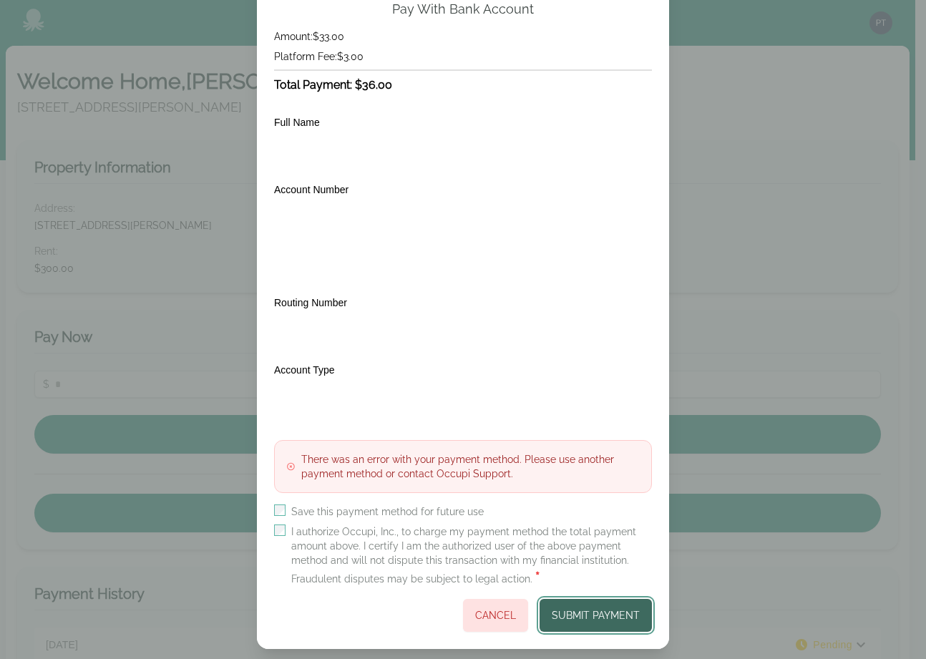
click at [600, 614] on button "Submit Payment" at bounding box center [596, 615] width 112 height 33
click at [598, 614] on button "Submit Payment" at bounding box center [596, 615] width 112 height 33
click at [601, 615] on button "Submit Payment" at bounding box center [596, 615] width 112 height 33
click at [596, 618] on button "Submit Payment" at bounding box center [596, 615] width 112 height 33
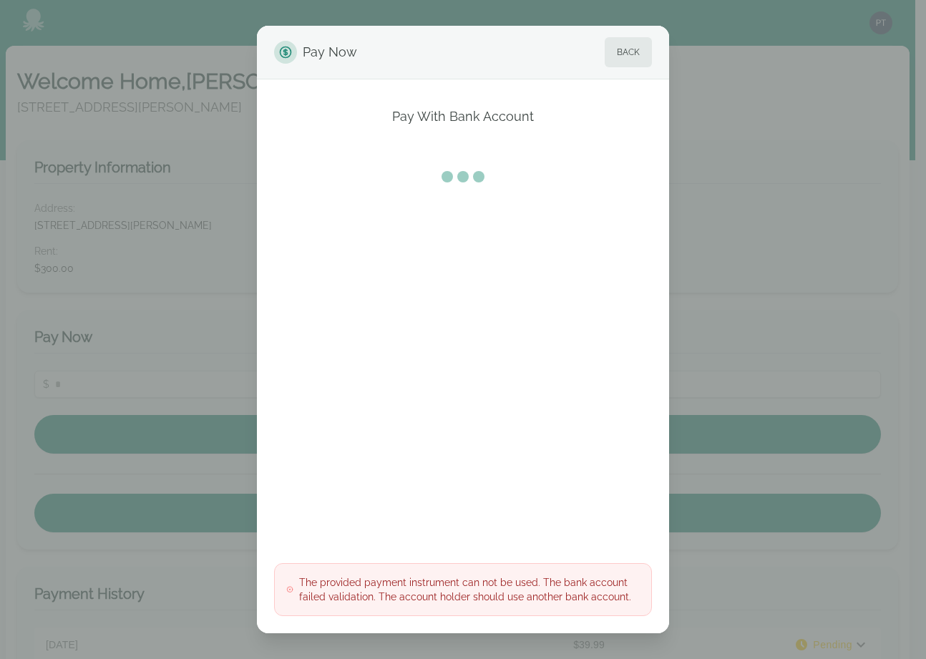
scroll to position [0, 0]
